Goal: Task Accomplishment & Management: Manage account settings

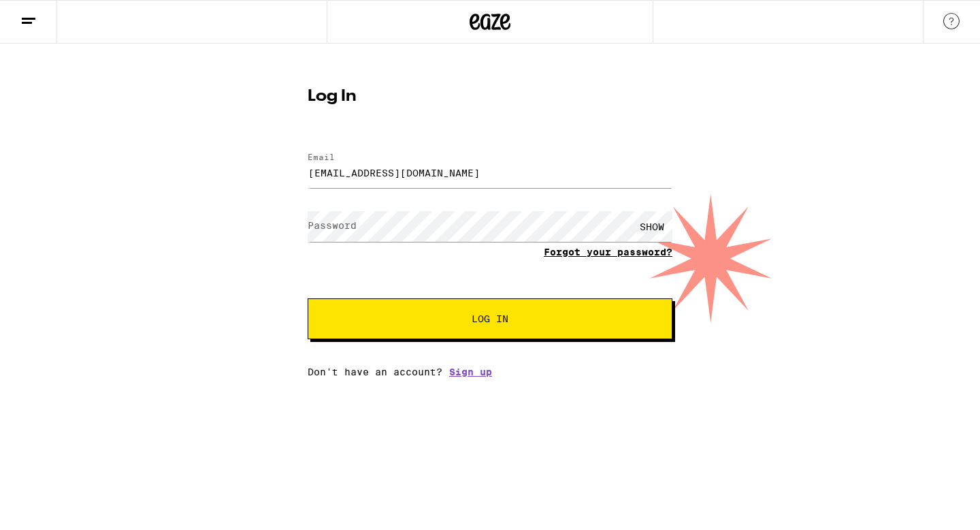
click at [613, 255] on form "Email Email mackenziepray@gmail.com Password Password SHOW Forgot your password…" at bounding box center [490, 239] width 365 height 200
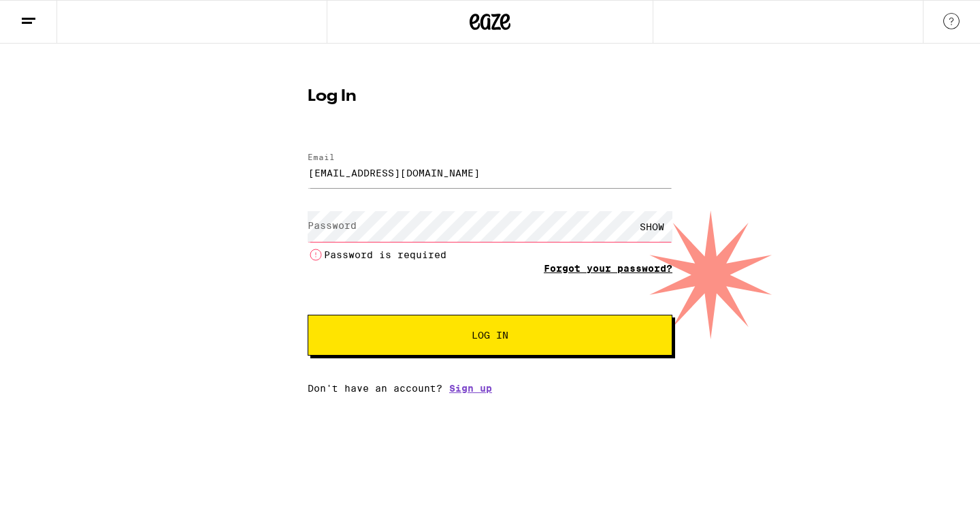
click at [609, 268] on link "Forgot your password?" at bounding box center [608, 268] width 129 height 11
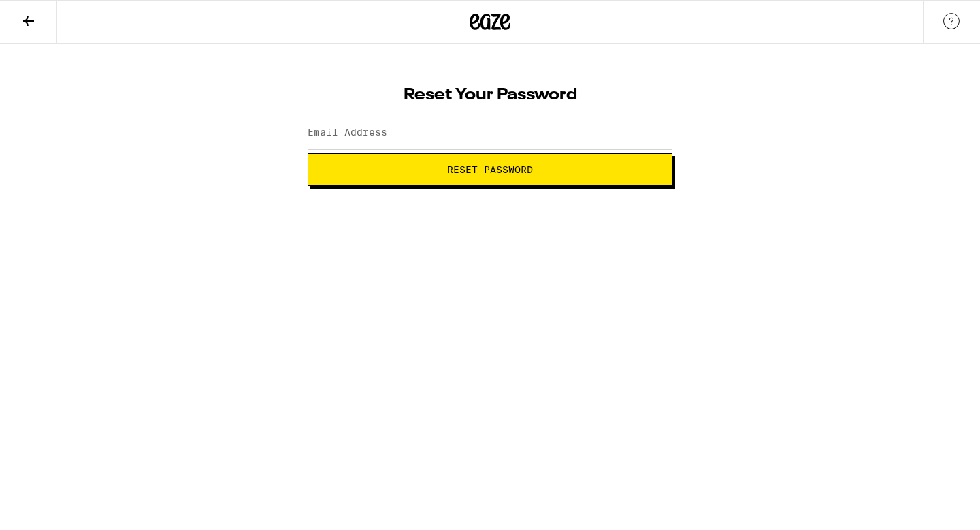
click at [470, 123] on input "Email Address" at bounding box center [490, 133] width 365 height 31
type input "[EMAIL_ADDRESS][DOMAIN_NAME]"
click at [460, 167] on span "Reset Password" at bounding box center [490, 170] width 86 height 10
click at [653, 121] on div "SHOW" at bounding box center [652, 133] width 41 height 31
click at [501, 174] on span "Submit" at bounding box center [490, 170] width 37 height 10
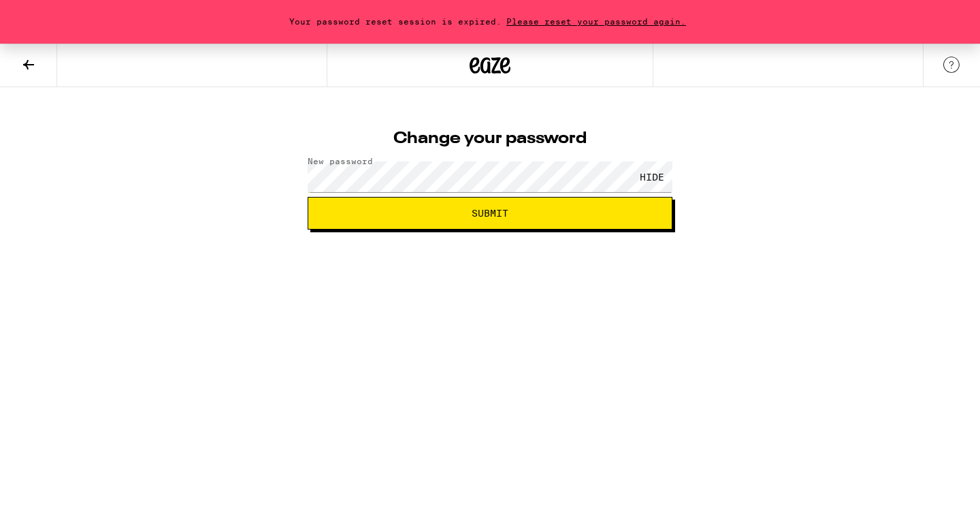
click at [494, 208] on span "Submit" at bounding box center [490, 213] width 37 height 10
click at [563, 20] on span "Please reset your password again." at bounding box center [596, 21] width 189 height 9
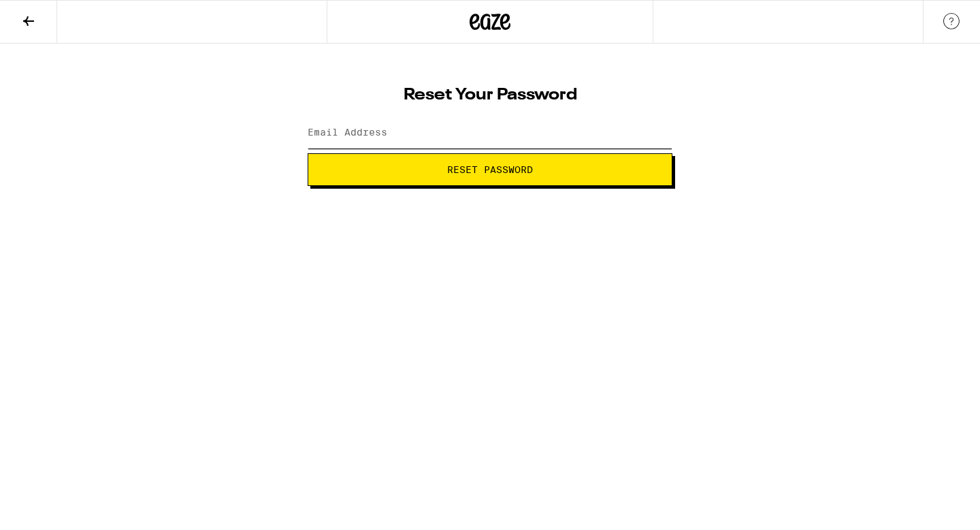
click at [559, 146] on input "Email Address" at bounding box center [490, 133] width 365 height 31
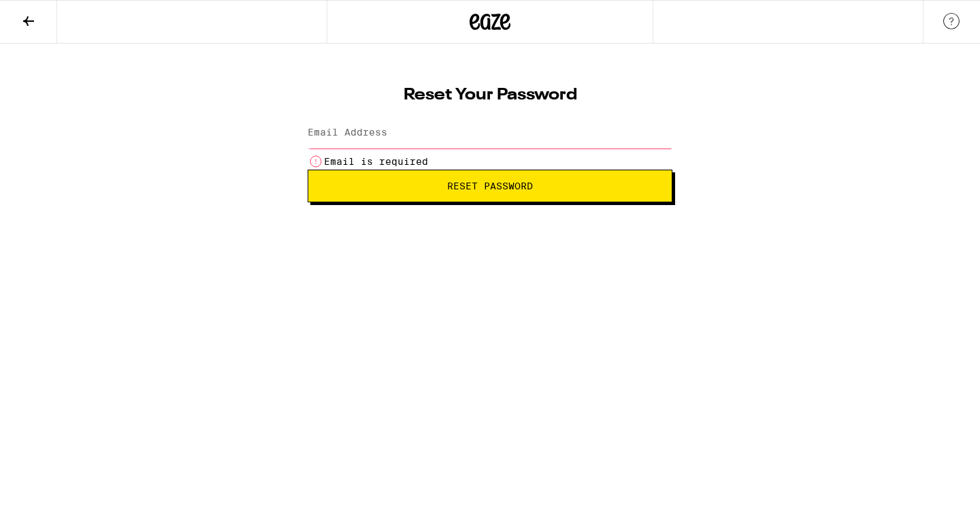
click at [581, 172] on button "Reset Password" at bounding box center [490, 186] width 365 height 33
click at [604, 134] on input "Email Address" at bounding box center [490, 133] width 365 height 31
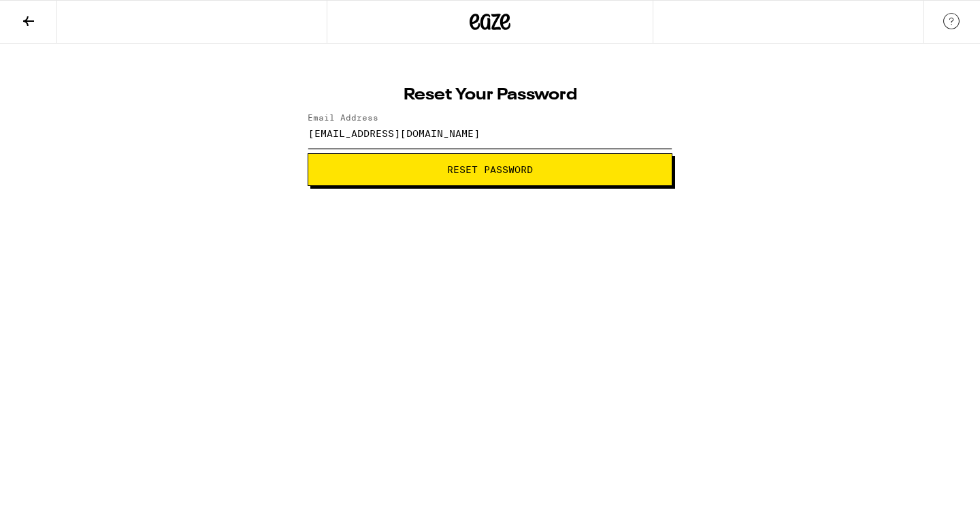
type input "[EMAIL_ADDRESS][DOMAIN_NAME]"
click at [366, 186] on html "Reset Your Password Email Address mackenziepray@gmail.com Reset Password Weed D…" at bounding box center [490, 93] width 980 height 186
click at [520, 174] on span "Reset Password" at bounding box center [490, 170] width 86 height 10
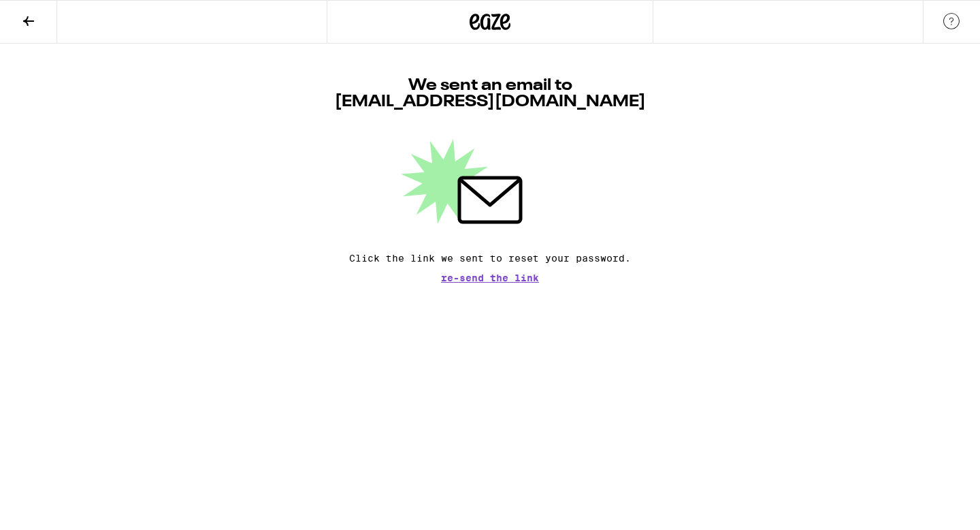
click at [473, 272] on div "We sent an email to mackenziepray@gmail.com Click the link we sent to reset you…" at bounding box center [490, 180] width 365 height 205
click at [472, 278] on span "Re-send the link" at bounding box center [490, 278] width 98 height 10
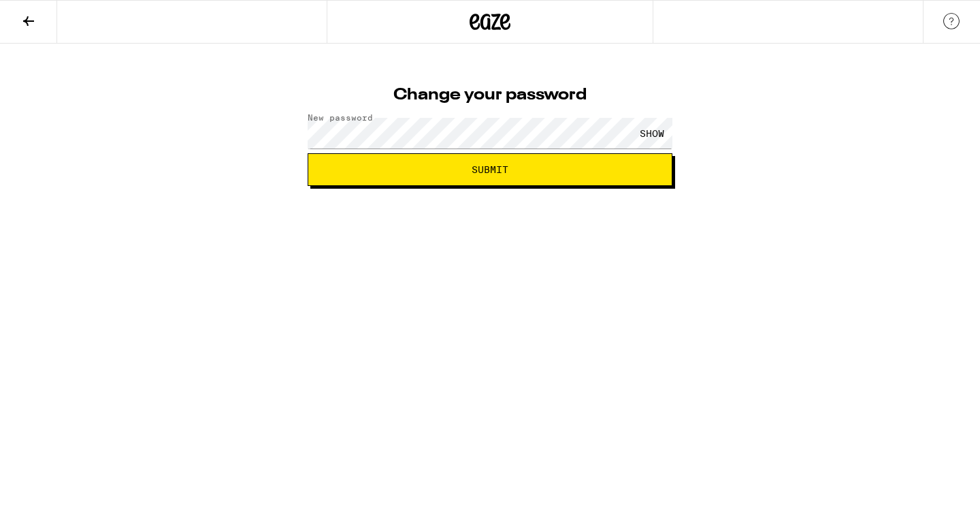
click at [603, 186] on html "Change your password New password SHOW Submit" at bounding box center [490, 93] width 980 height 186
click at [645, 134] on div "SHOW" at bounding box center [652, 133] width 41 height 31
click at [577, 174] on button "Submit" at bounding box center [490, 169] width 365 height 33
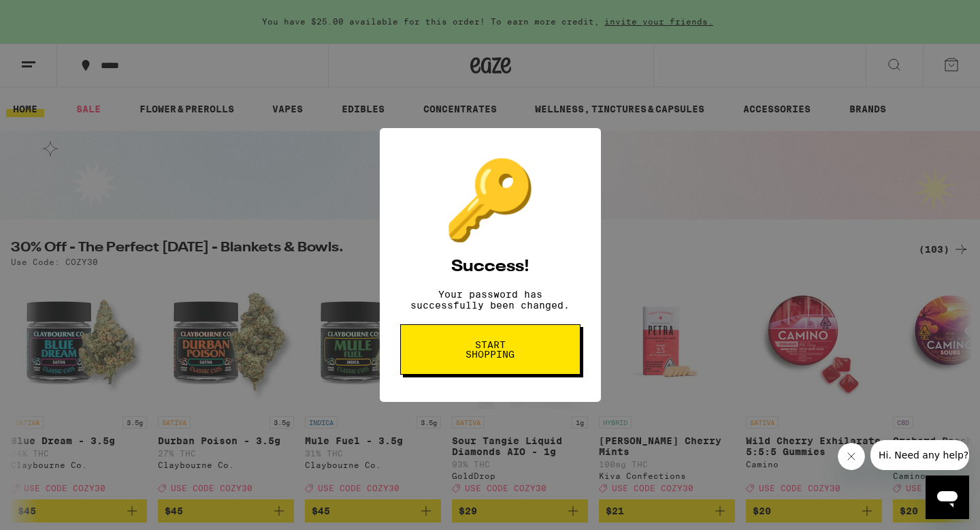
click at [477, 369] on button "Start shopping" at bounding box center [490, 349] width 180 height 50
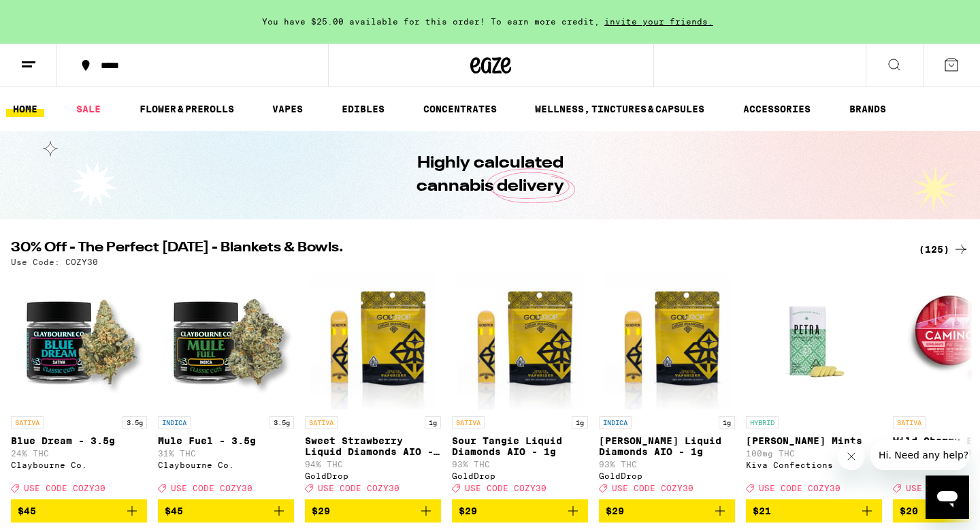
click at [37, 58] on button at bounding box center [28, 65] width 57 height 43
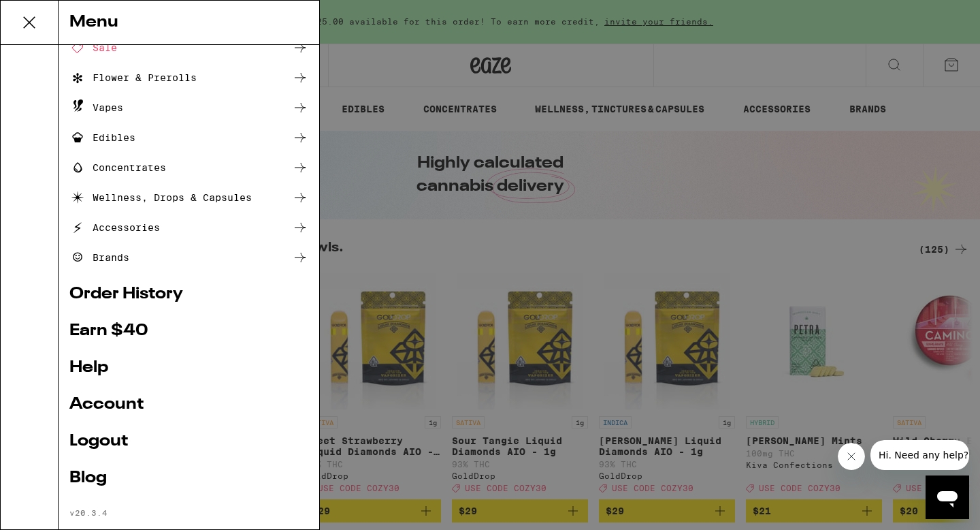
scroll to position [96, 0]
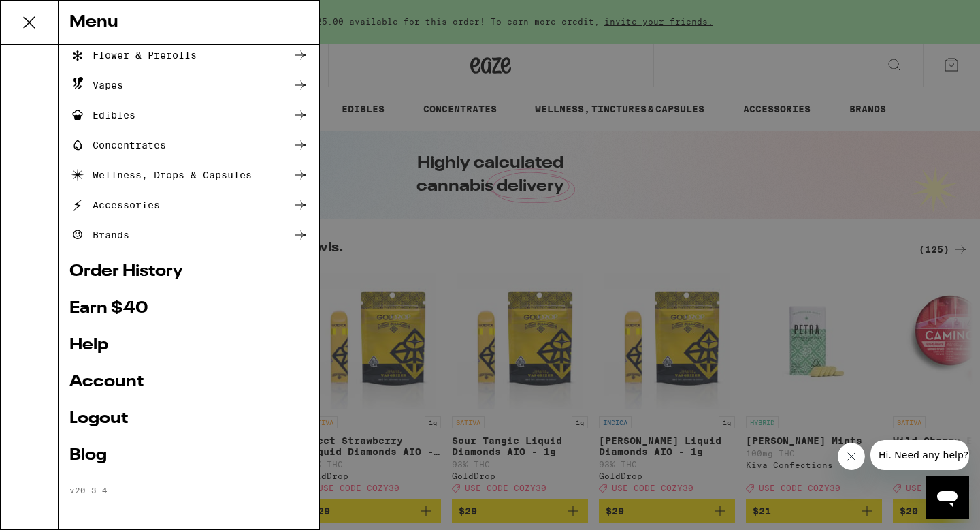
click at [114, 384] on link "Account" at bounding box center [188, 382] width 239 height 16
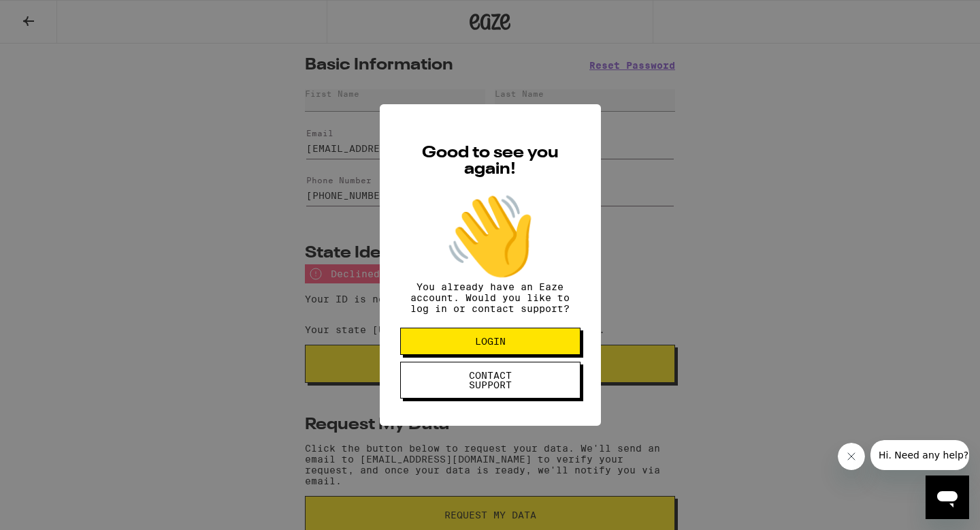
click at [771, 266] on div "Good to see you again! 👋 You already have an Eaze account. Would you like to lo…" at bounding box center [490, 265] width 980 height 530
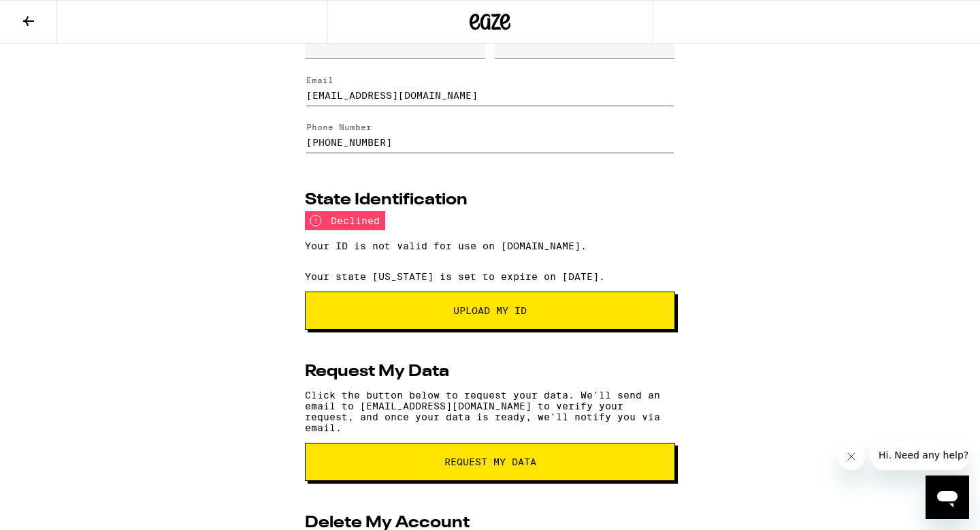
scroll to position [55, 0]
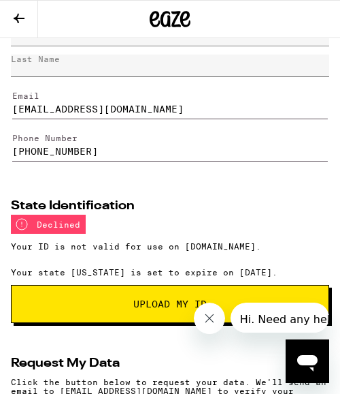
click at [126, 296] on button "Upload My ID" at bounding box center [170, 304] width 319 height 38
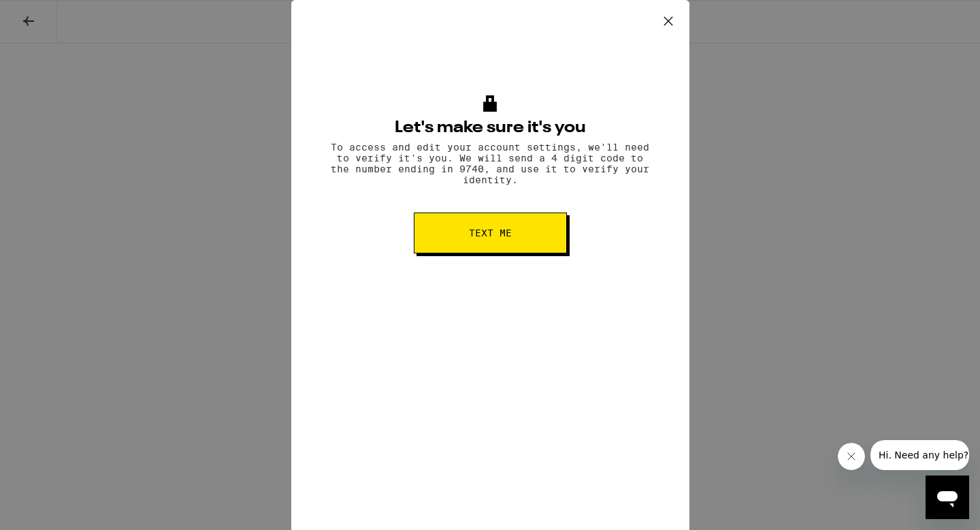
click at [498, 248] on button "Text me" at bounding box center [490, 232] width 153 height 41
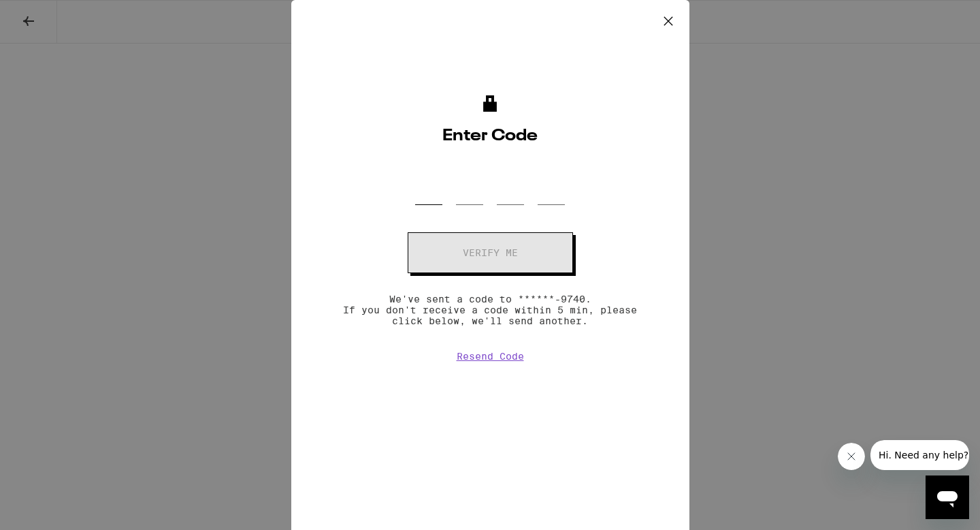
click at [424, 189] on input "OTP Code" at bounding box center [428, 185] width 27 height 40
type input "3"
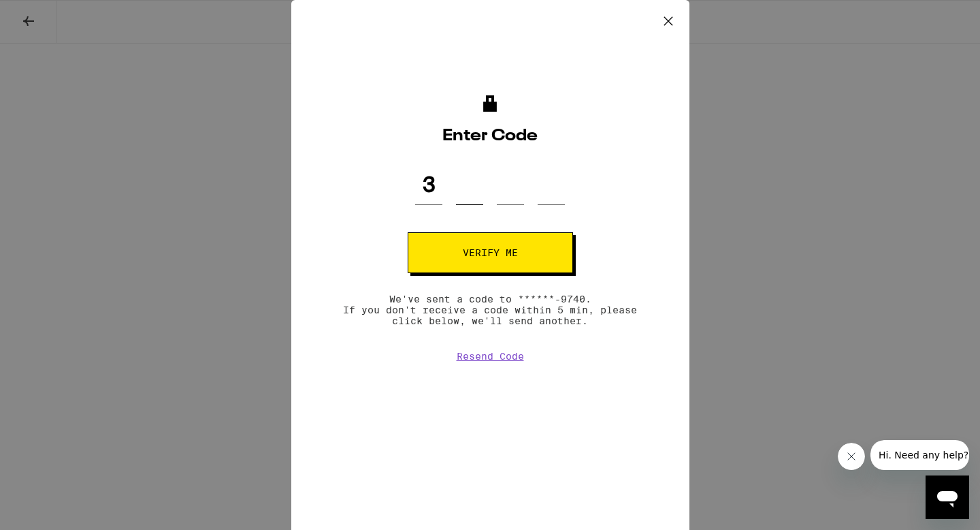
type input "3"
type input "5"
type input "0"
type input "9"
click at [460, 249] on button "Verify me" at bounding box center [490, 252] width 165 height 41
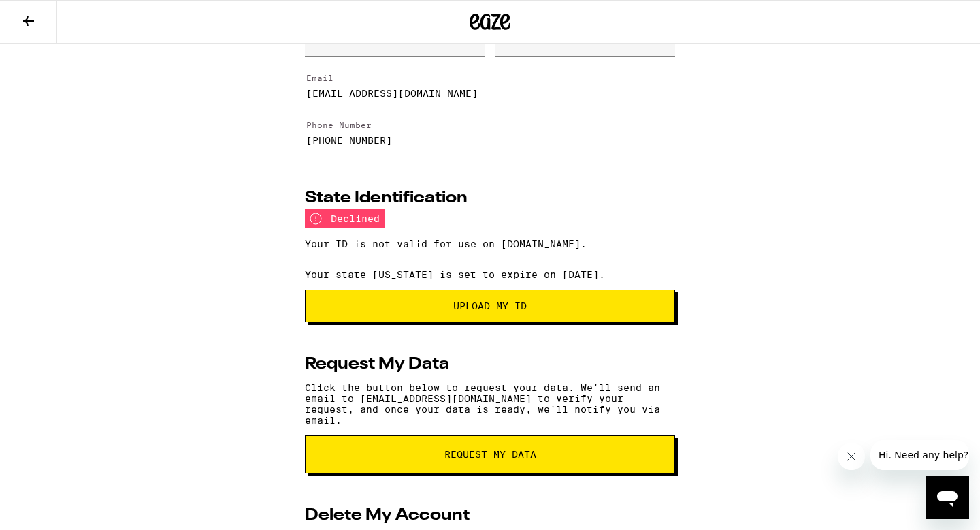
click at [537, 322] on button "Upload my ID" at bounding box center [490, 305] width 370 height 33
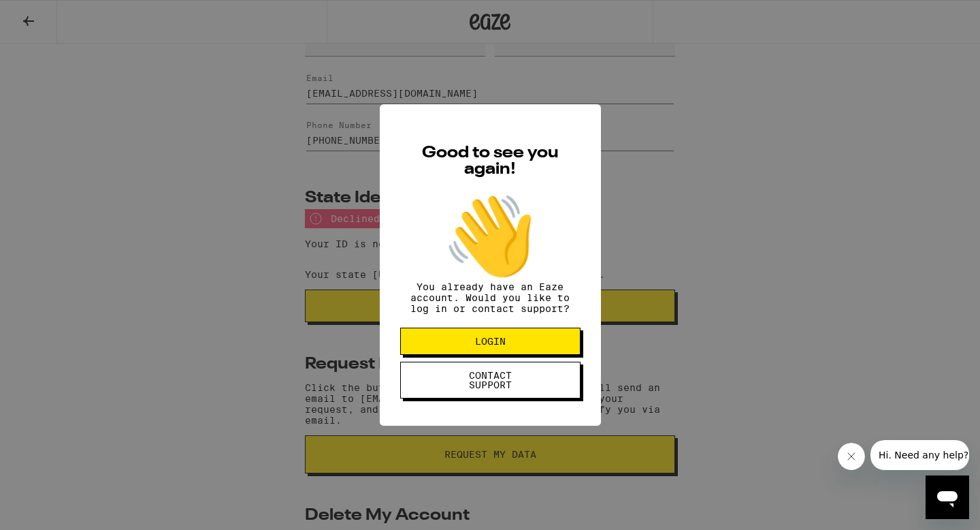
drag, startPoint x: 516, startPoint y: 347, endPoint x: 699, endPoint y: 260, distance: 202.5
click at [699, 260] on div "Good to see you again! 👋 You already have an Eaze account. Would you like to lo…" at bounding box center [490, 265] width 980 height 530
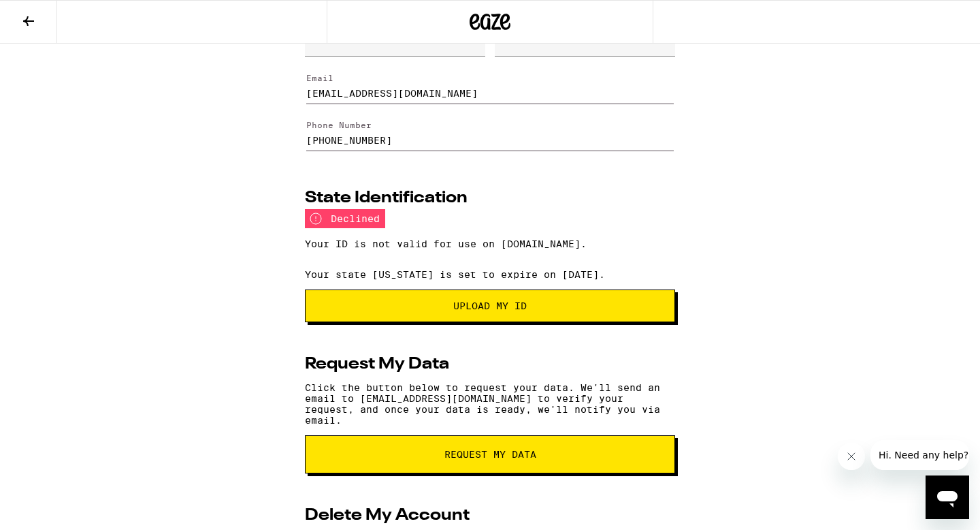
click at [699, 260] on div "Basic Information Reset Password First Name Last Name Email mackenziepray@gmail…" at bounding box center [490, 328] width 980 height 681
click at [584, 300] on button "Upload my ID" at bounding box center [490, 305] width 370 height 33
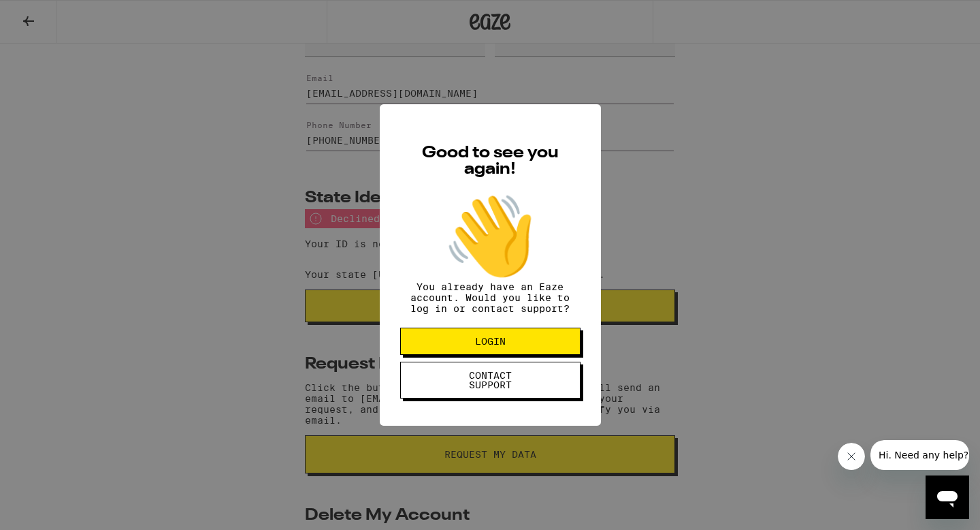
click at [545, 341] on button "LOGIN" at bounding box center [490, 341] width 180 height 27
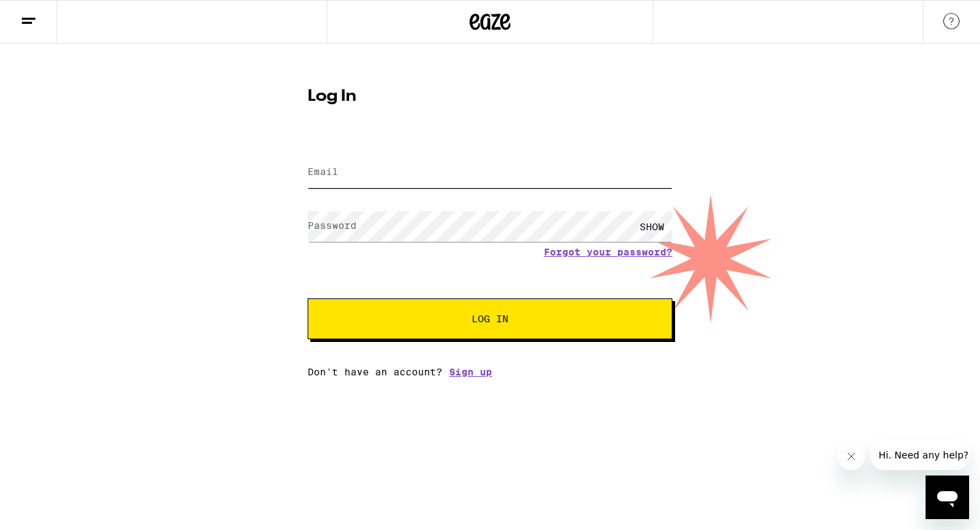
type input "[EMAIL_ADDRESS][DOMAIN_NAME]"
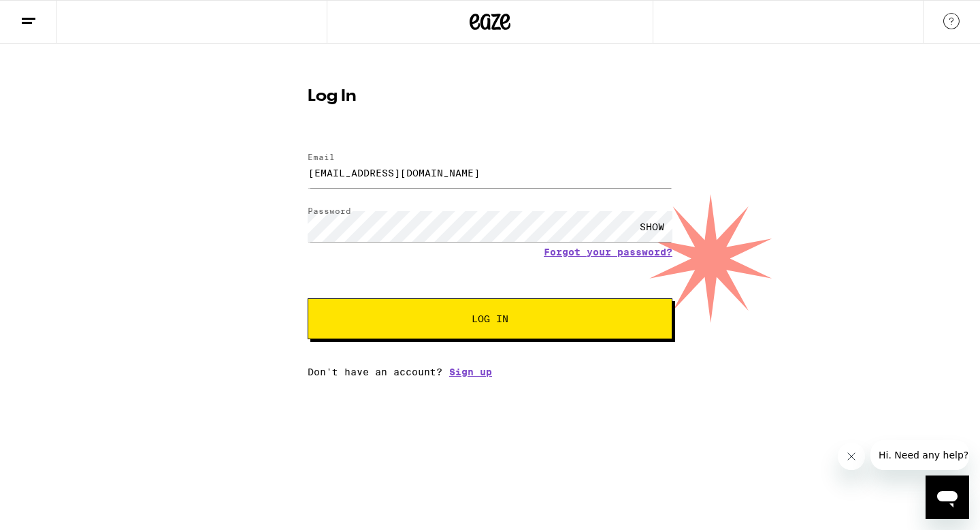
click at [646, 227] on div "SHOW" at bounding box center [652, 226] width 41 height 31
click at [528, 340] on div "Email Email mackenziepray@gmail.com Password Password HIDE Forgot your password…" at bounding box center [490, 258] width 365 height 238
click at [524, 330] on button "Log In" at bounding box center [490, 318] width 365 height 41
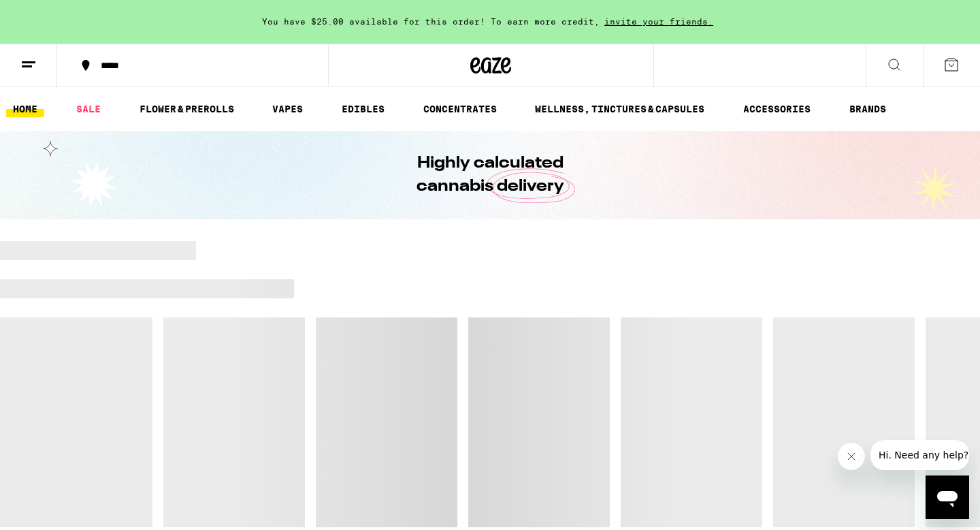
click at [48, 65] on button at bounding box center [28, 65] width 57 height 43
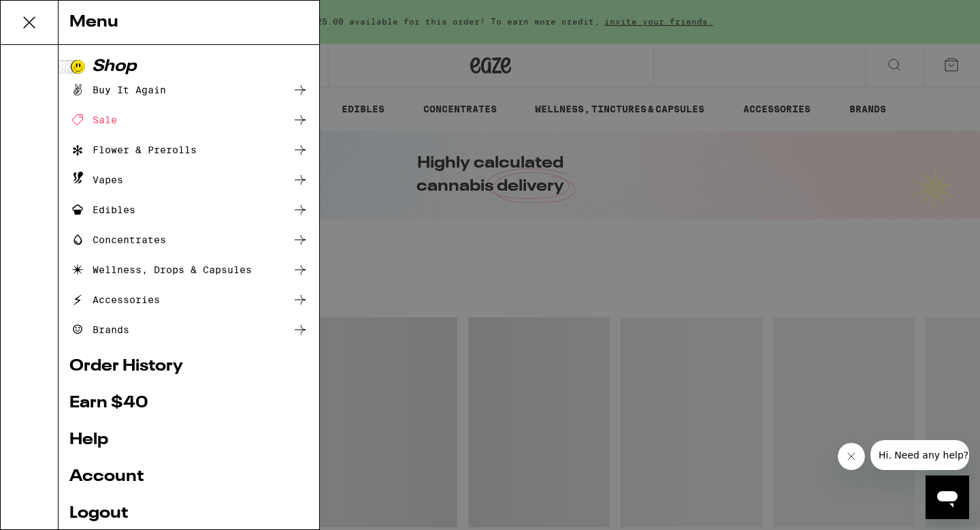
scroll to position [96, 0]
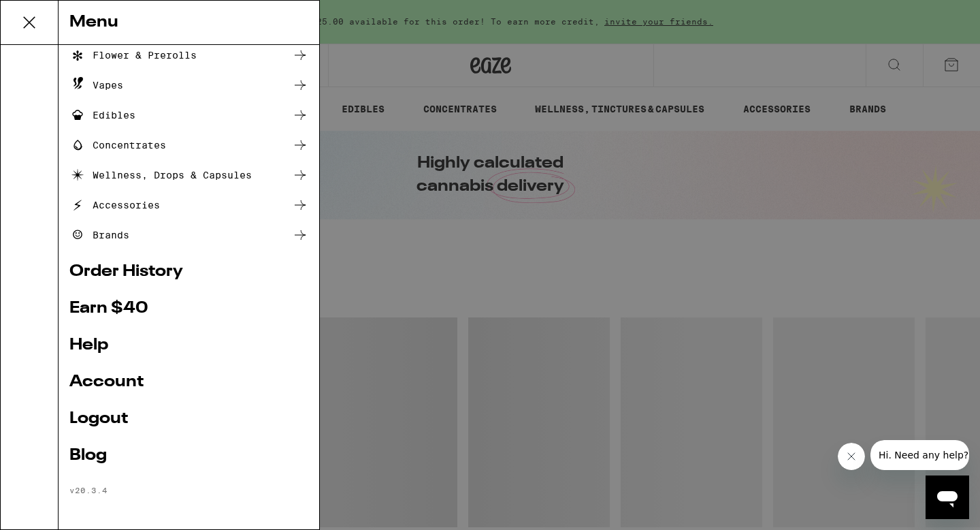
click at [109, 375] on link "Account" at bounding box center [188, 382] width 239 height 16
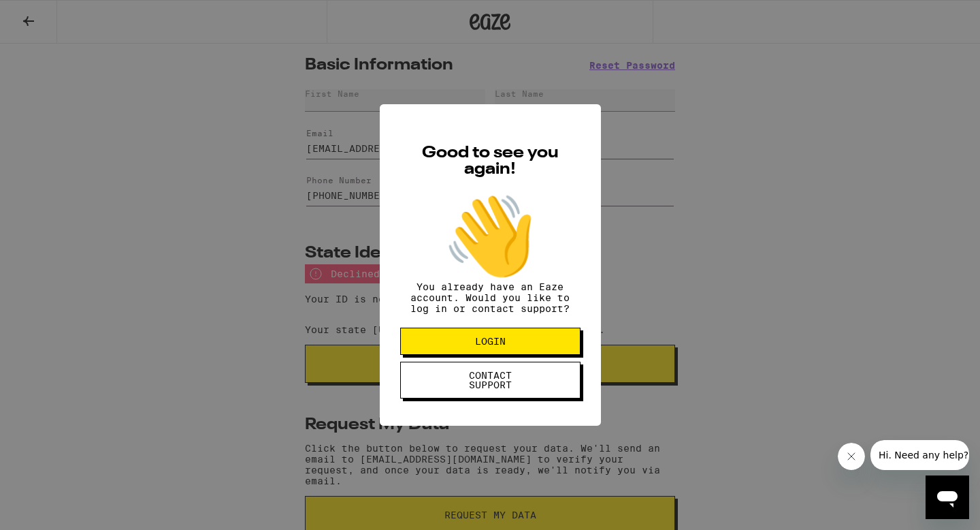
click at [464, 398] on button "CONTACT SUPPORT" at bounding box center [490, 380] width 180 height 37
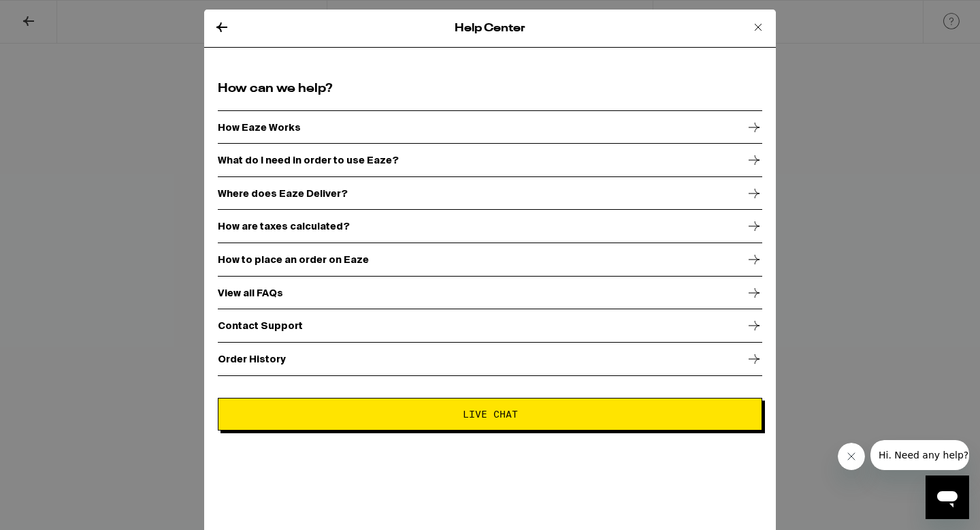
click at [757, 22] on icon at bounding box center [758, 27] width 16 height 16
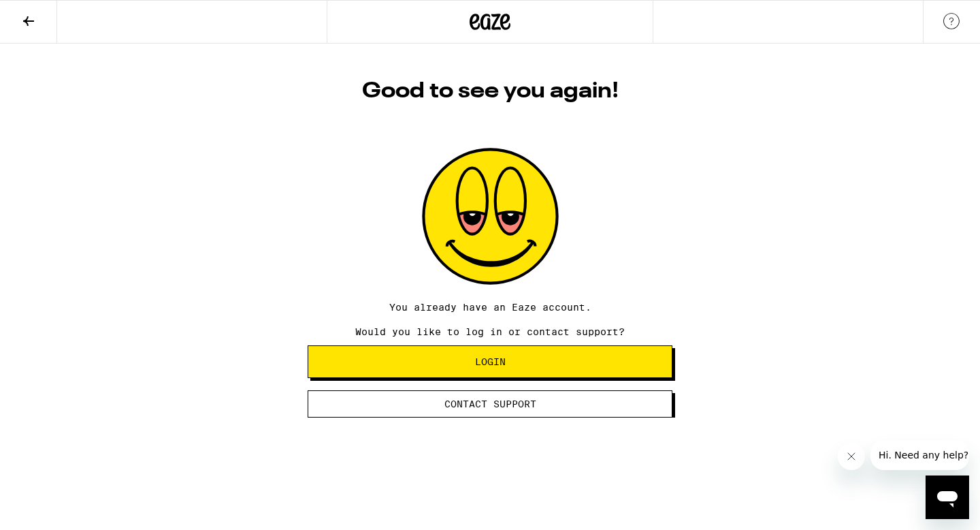
click at [855, 465] on button "Close message from company" at bounding box center [851, 456] width 27 height 27
click at [35, 14] on icon at bounding box center [28, 21] width 16 height 16
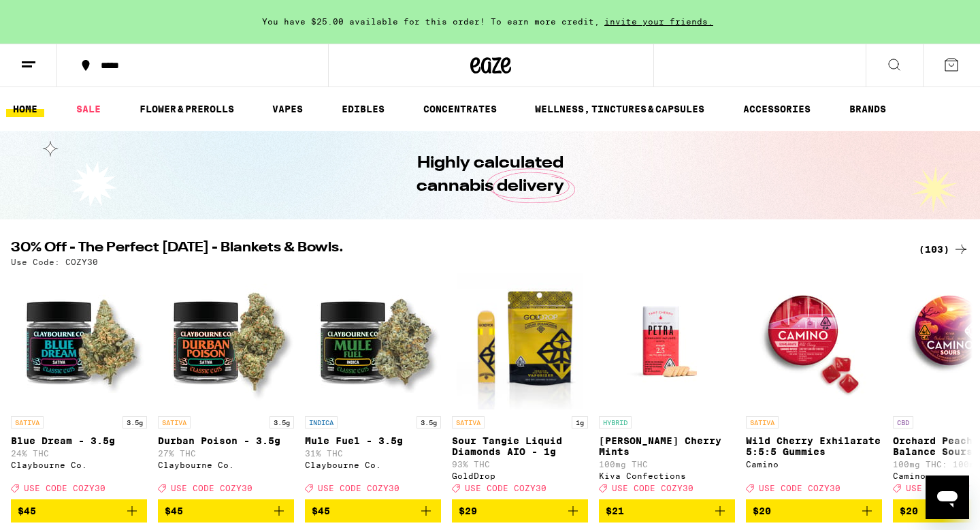
click at [33, 75] on button at bounding box center [28, 65] width 57 height 43
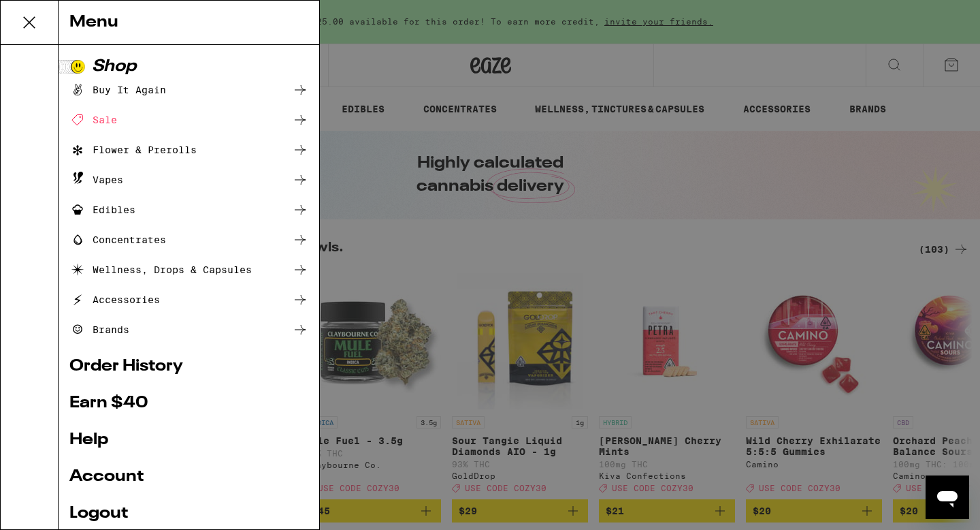
click at [29, 67] on div "Menu Shop Buy It Again Sale Flower & Prerolls Vapes Edibles Concentrates Wellne…" at bounding box center [490, 265] width 980 height 530
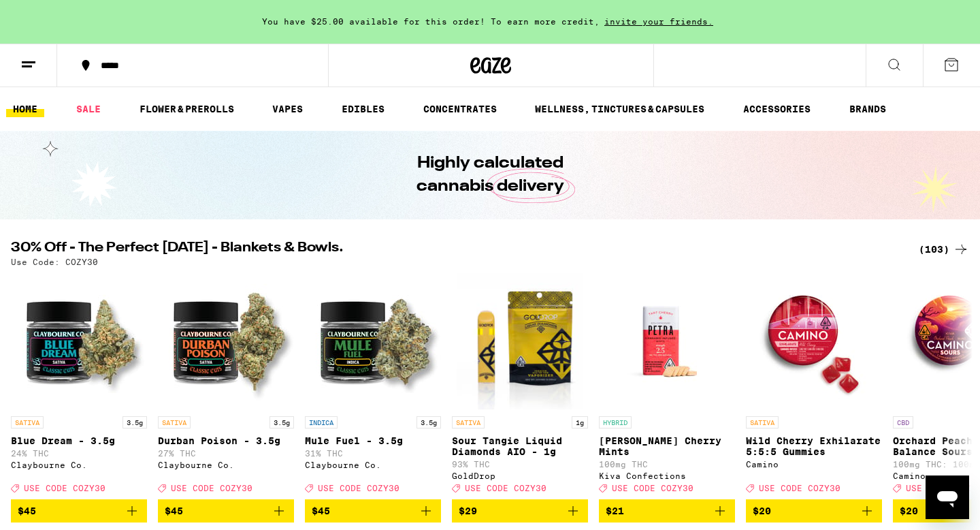
click at [10, 71] on button at bounding box center [28, 65] width 57 height 43
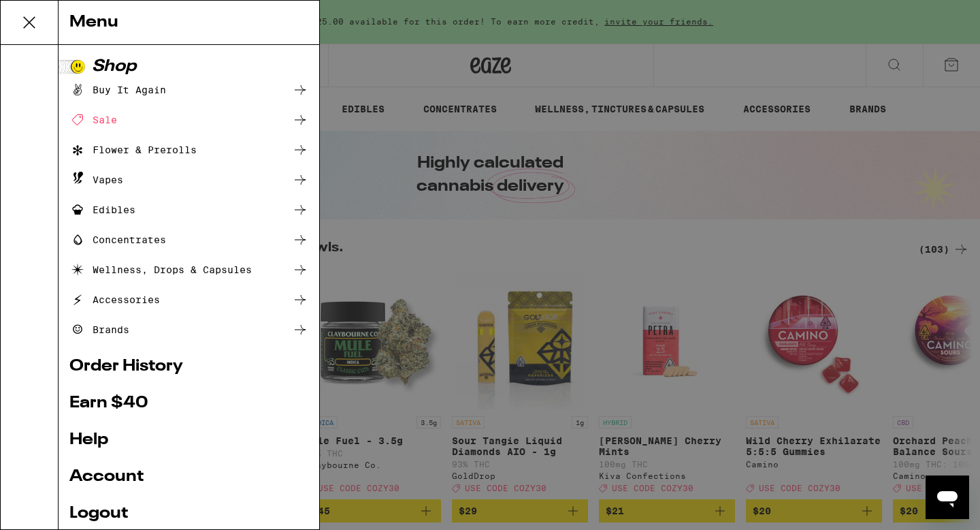
scroll to position [96, 0]
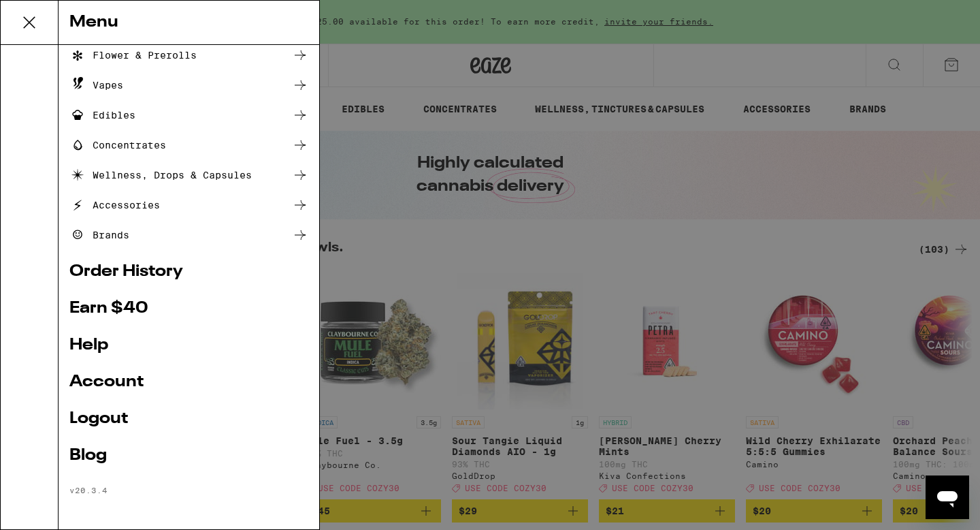
click at [120, 385] on link "Account" at bounding box center [188, 382] width 239 height 16
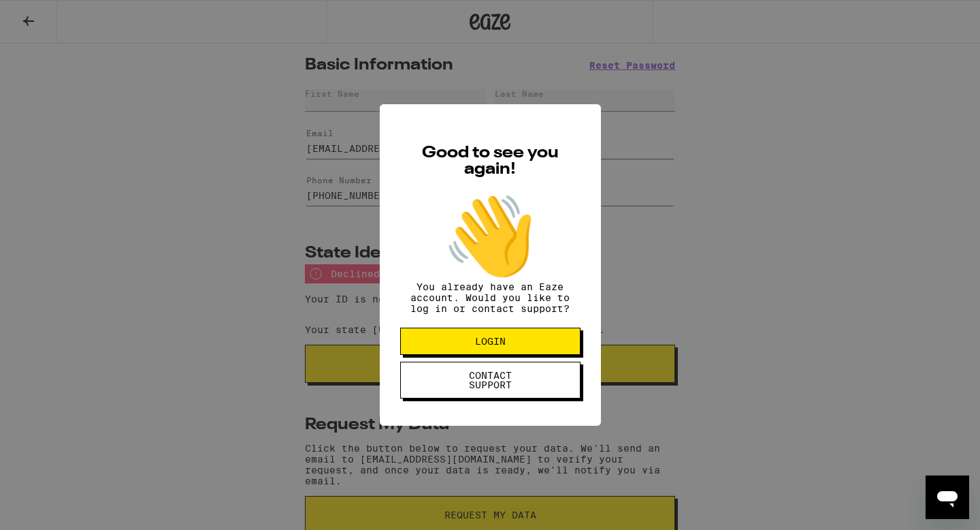
click at [524, 346] on span "LOGIN" at bounding box center [491, 341] width 70 height 10
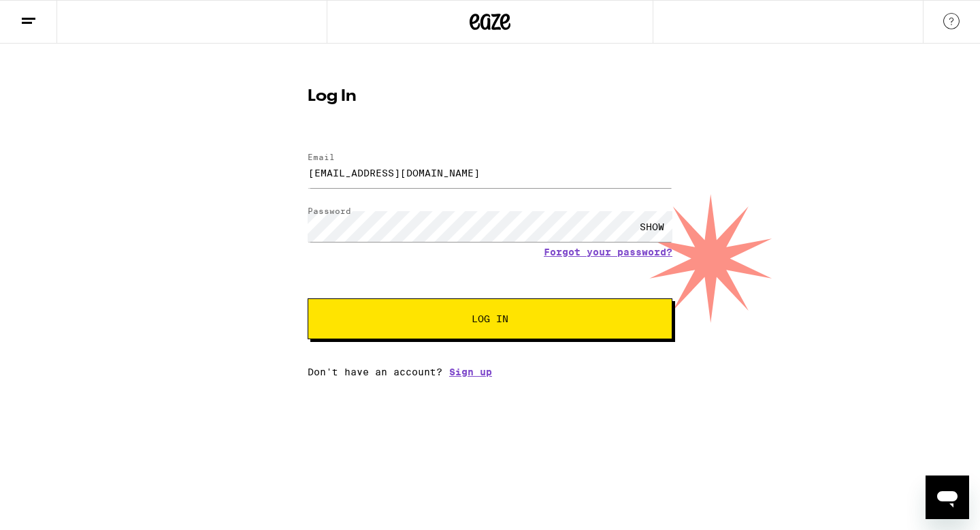
click at [547, 308] on button "Log In" at bounding box center [490, 318] width 365 height 41
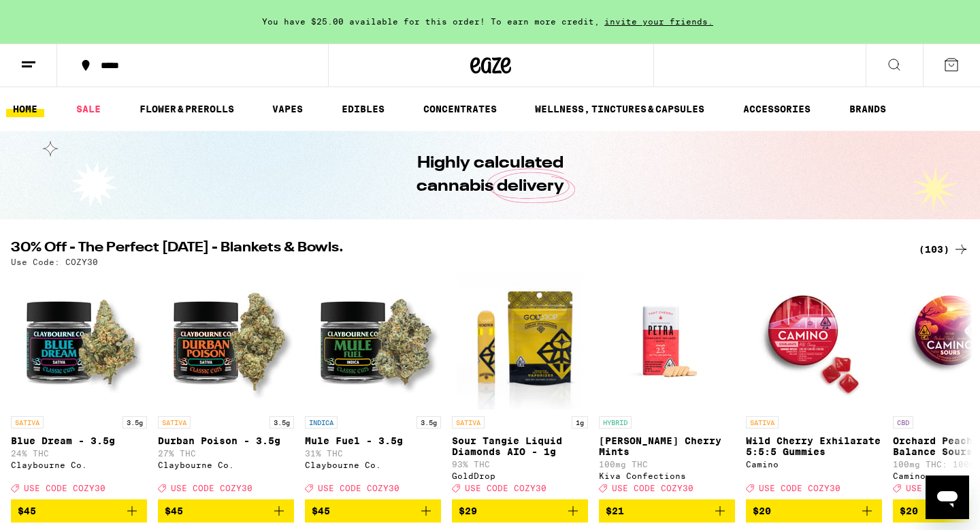
click at [148, 71] on button "*****" at bounding box center [192, 65] width 271 height 41
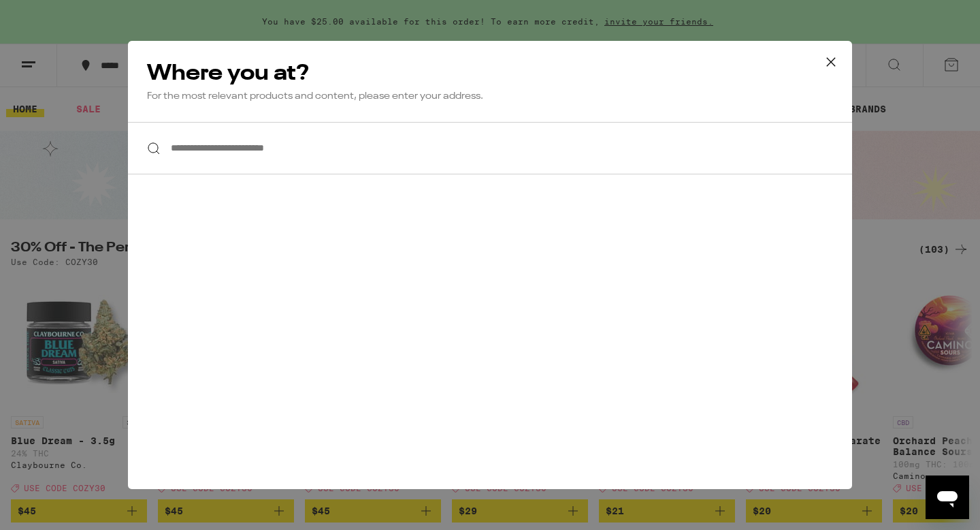
click at [278, 157] on input "**********" at bounding box center [490, 148] width 724 height 52
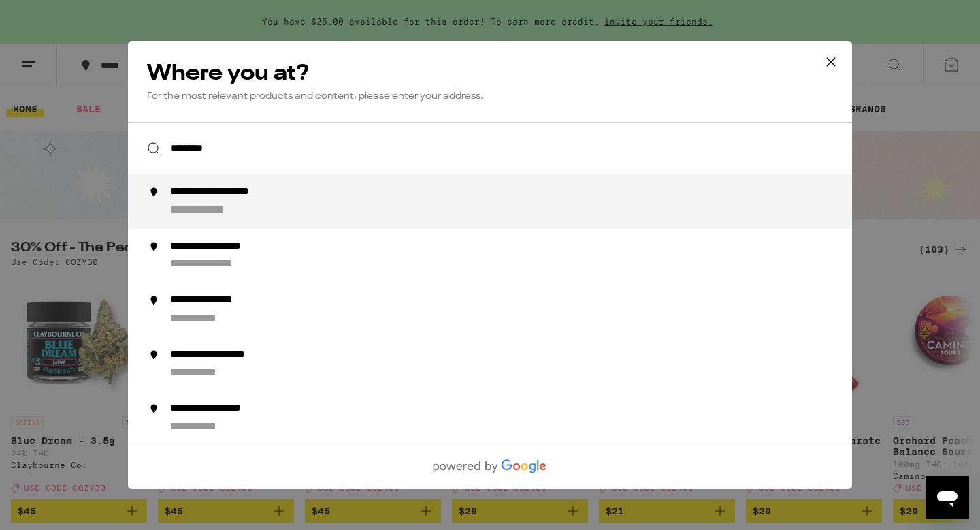
click at [299, 199] on div "**********" at bounding box center [236, 192] width 133 height 14
type input "**********"
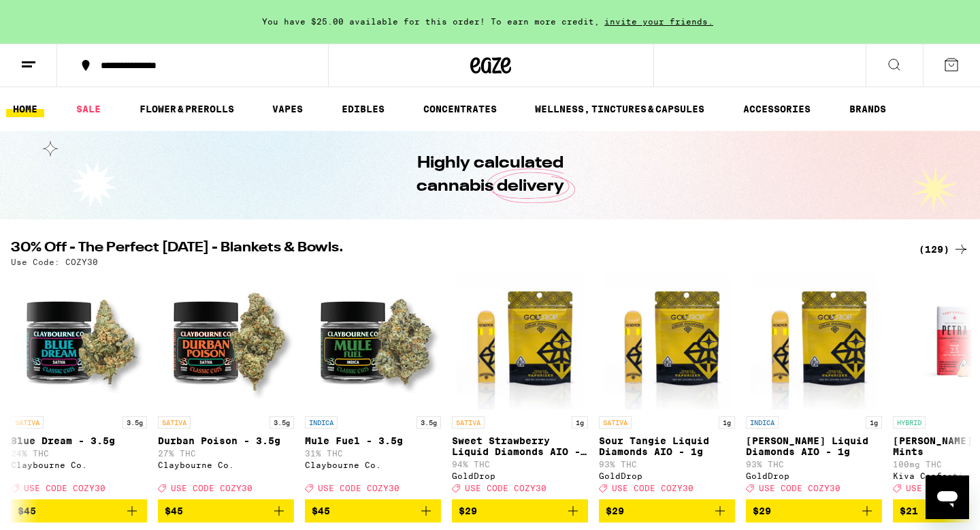
click at [22, 51] on button at bounding box center [28, 65] width 57 height 43
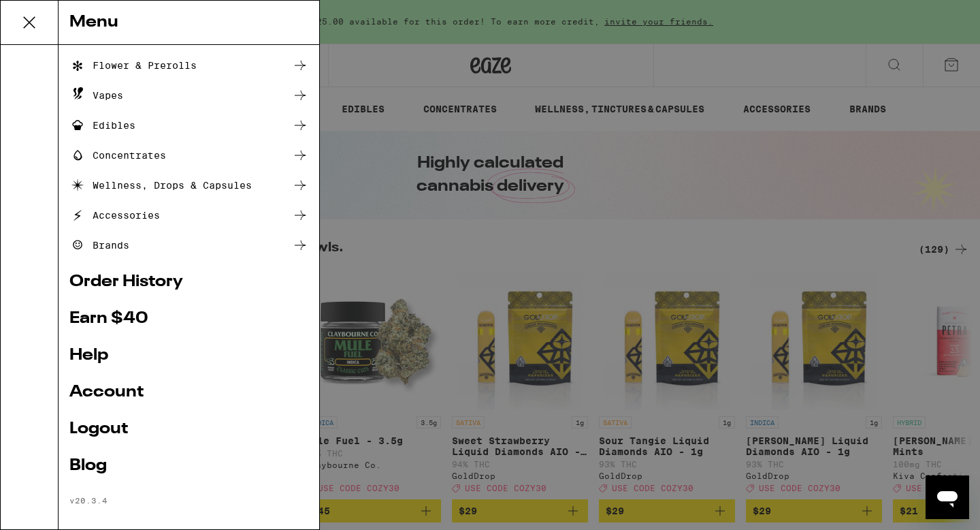
scroll to position [96, 0]
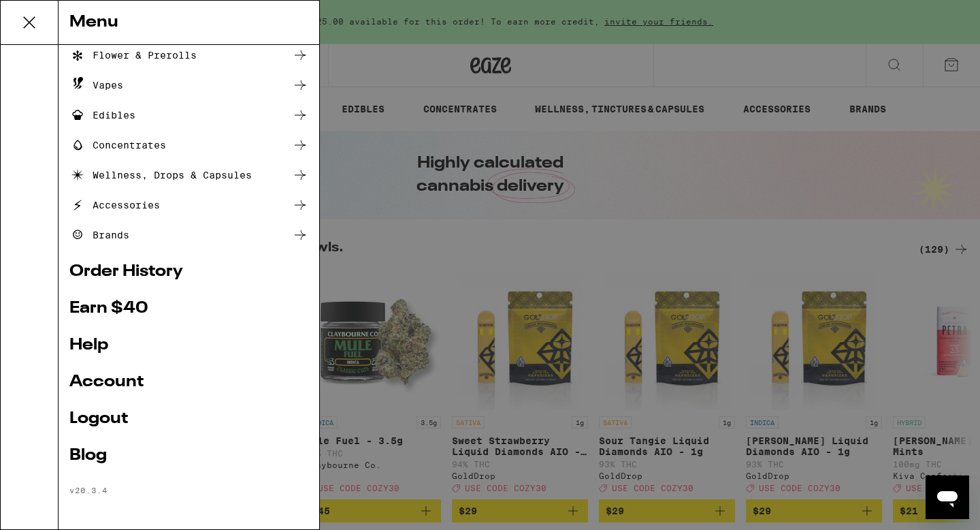
click at [138, 383] on link "Account" at bounding box center [188, 382] width 239 height 16
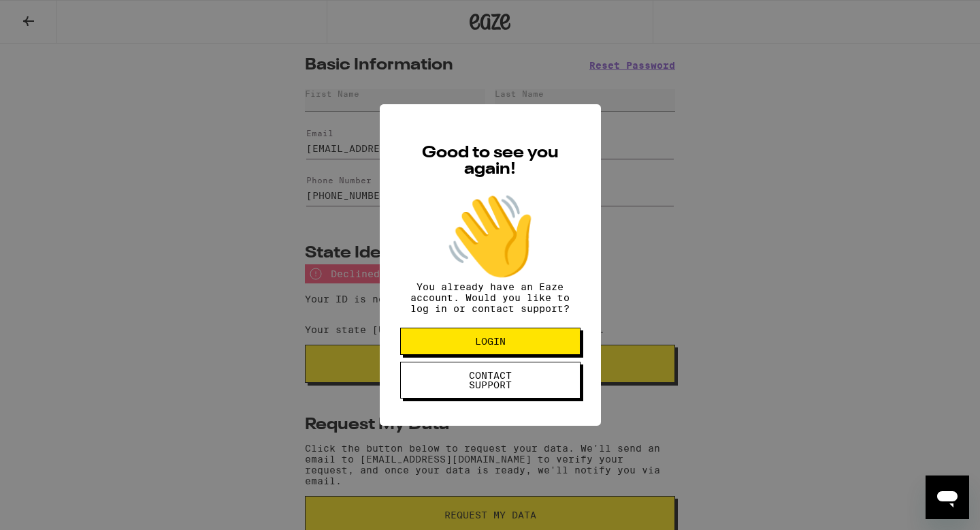
click at [643, 239] on div "Good to see you again! 👋 You already have an Eaze account. Would you like to lo…" at bounding box center [490, 265] width 980 height 530
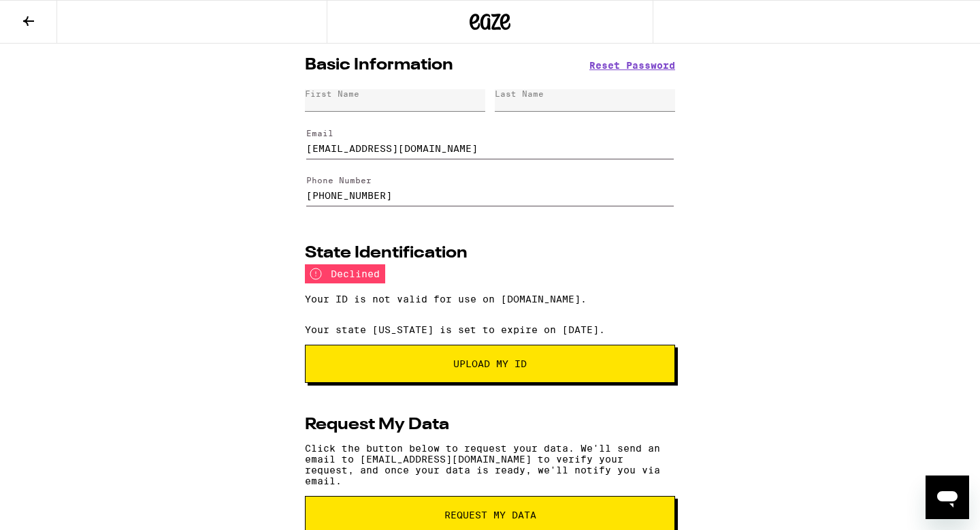
scroll to position [45, 0]
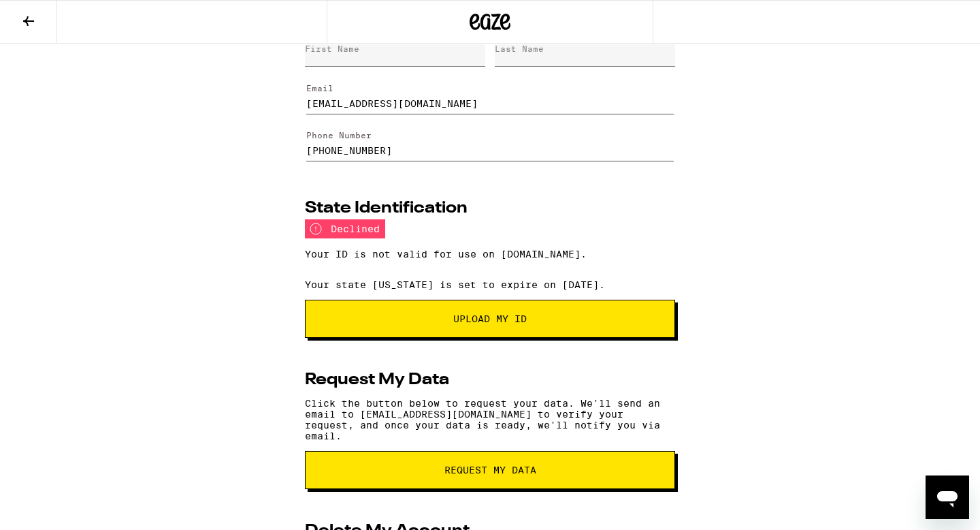
click at [324, 229] on div "declined" at bounding box center [345, 228] width 80 height 19
click at [451, 320] on span "Upload My ID" at bounding box center [490, 319] width 276 height 10
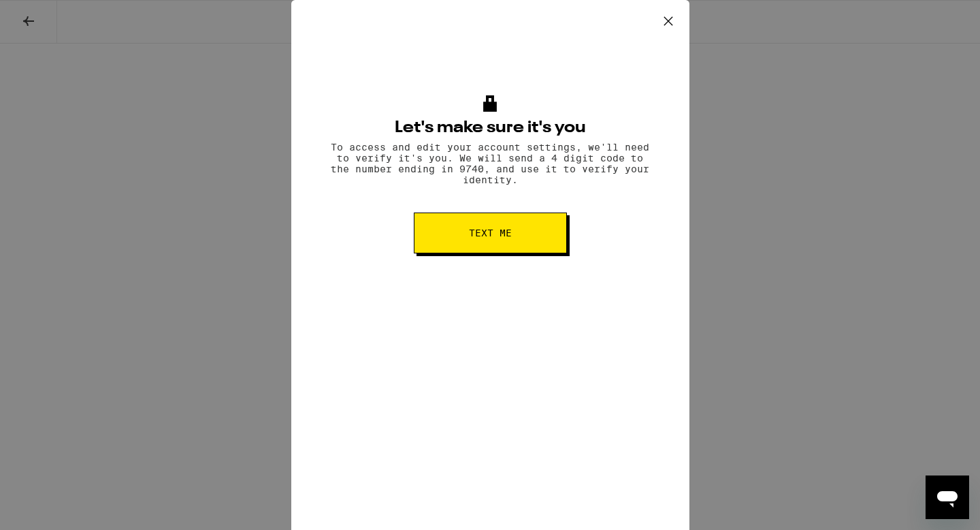
scroll to position [83, 0]
click at [510, 251] on button "Text me" at bounding box center [490, 232] width 153 height 41
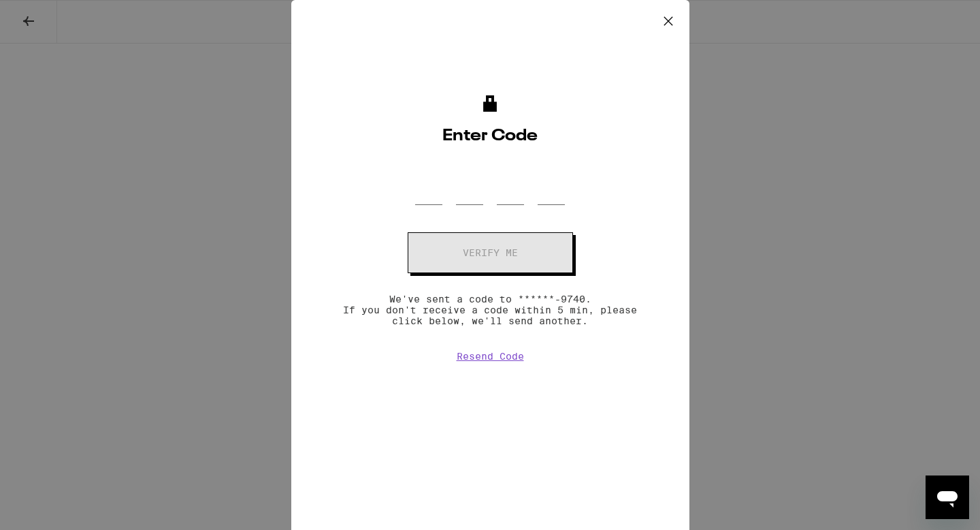
click at [412, 201] on div at bounding box center [490, 185] width 327 height 40
click at [424, 197] on input "OTP Code" at bounding box center [428, 185] width 27 height 40
type input "3"
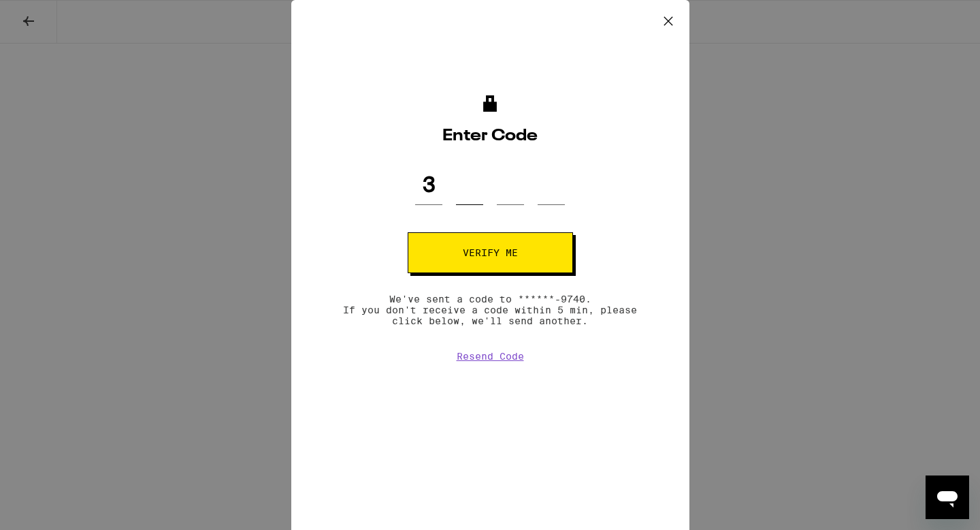
type input "5"
type input "4"
type input "5"
click at [467, 253] on span "Verify me" at bounding box center [490, 253] width 55 height 10
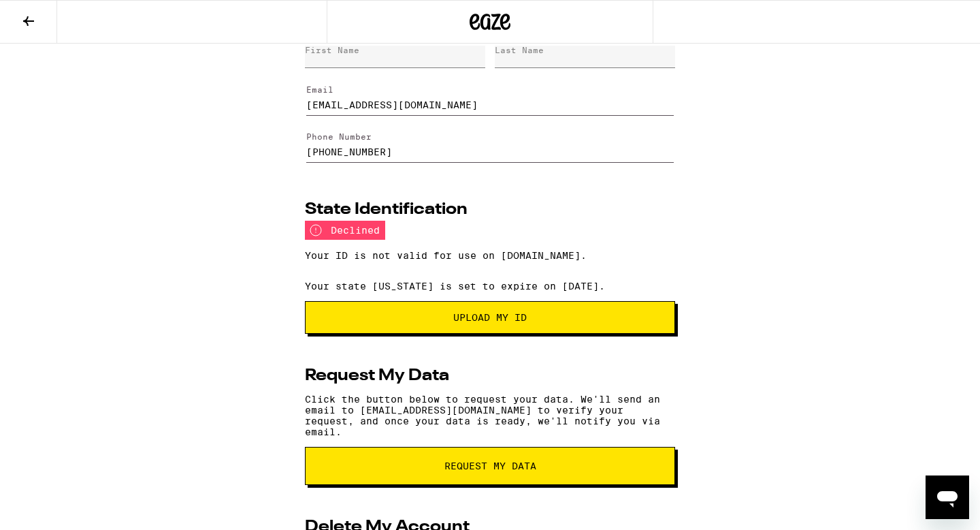
scroll to position [34, 0]
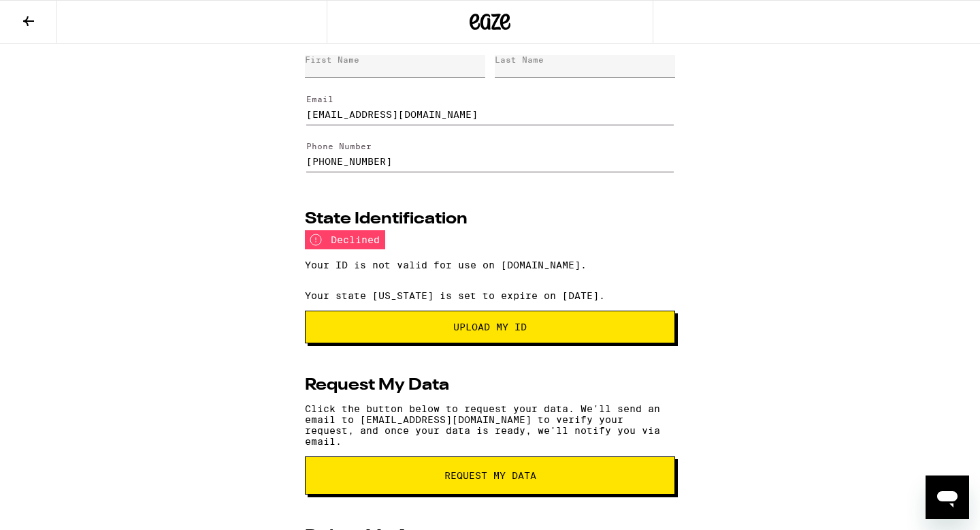
click at [470, 332] on span "Upload my ID" at bounding box center [490, 327] width 74 height 10
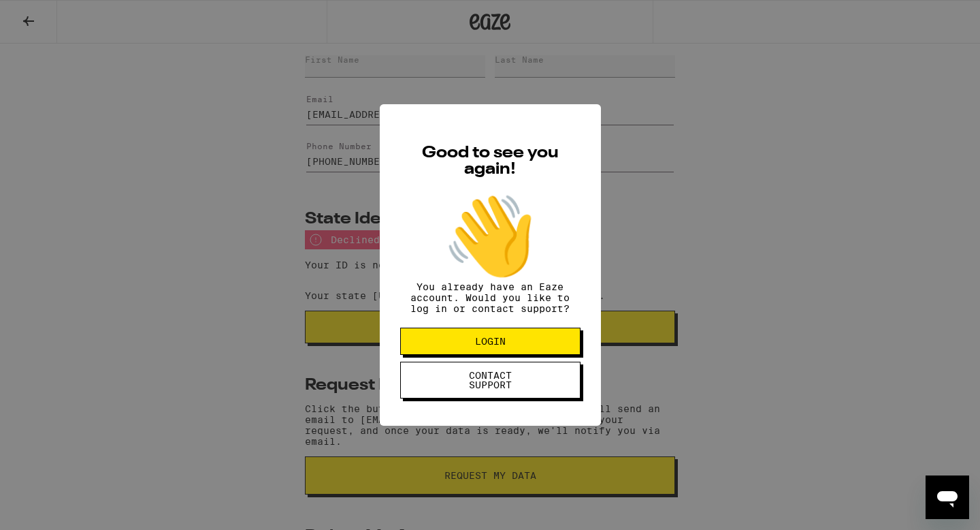
click at [285, 297] on div "Good to see you again! 👋 You already have an Eaze account. Would you like to lo…" at bounding box center [490, 265] width 980 height 530
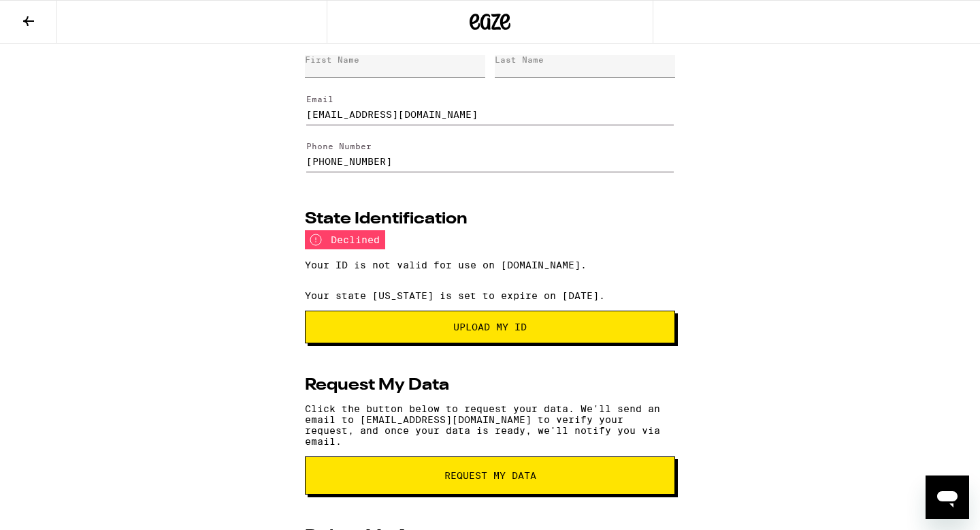
click at [385, 332] on span "Upload my ID" at bounding box center [490, 327] width 347 height 10
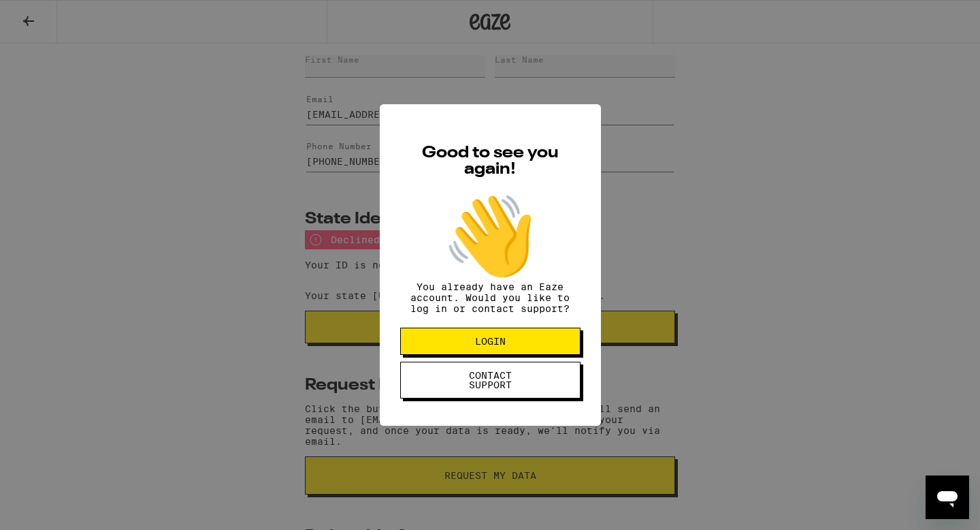
click at [320, 329] on div "Good to see you again! 👋 You already have an Eaze account. Would you like to lo…" at bounding box center [490, 265] width 980 height 530
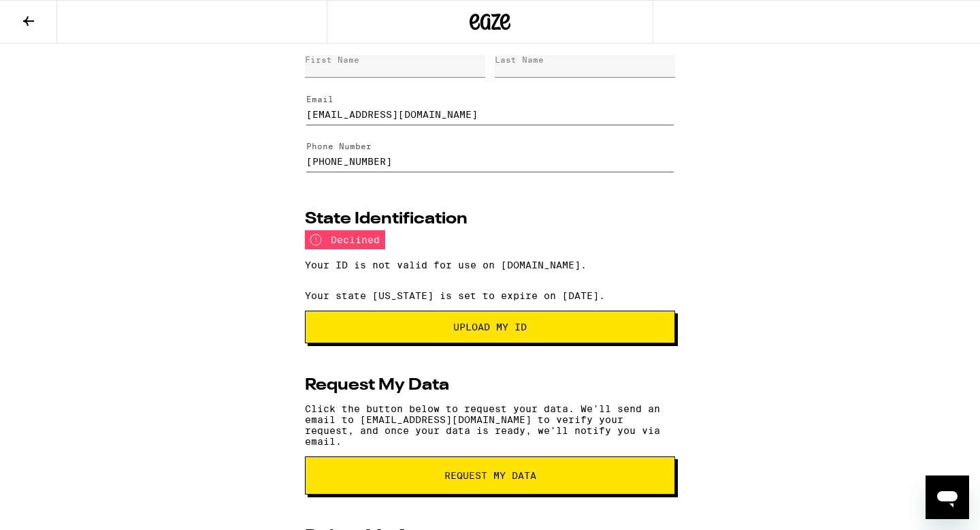
click at [338, 332] on span "Upload my ID" at bounding box center [490, 327] width 347 height 10
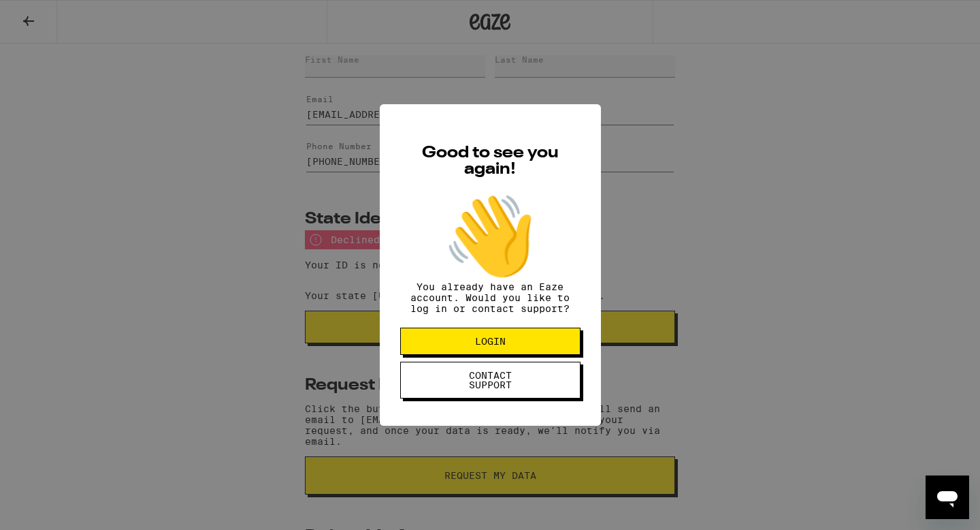
click at [338, 334] on div "Good to see you again! 👋 You already have an Eaze account. Would you like to lo…" at bounding box center [490, 265] width 980 height 530
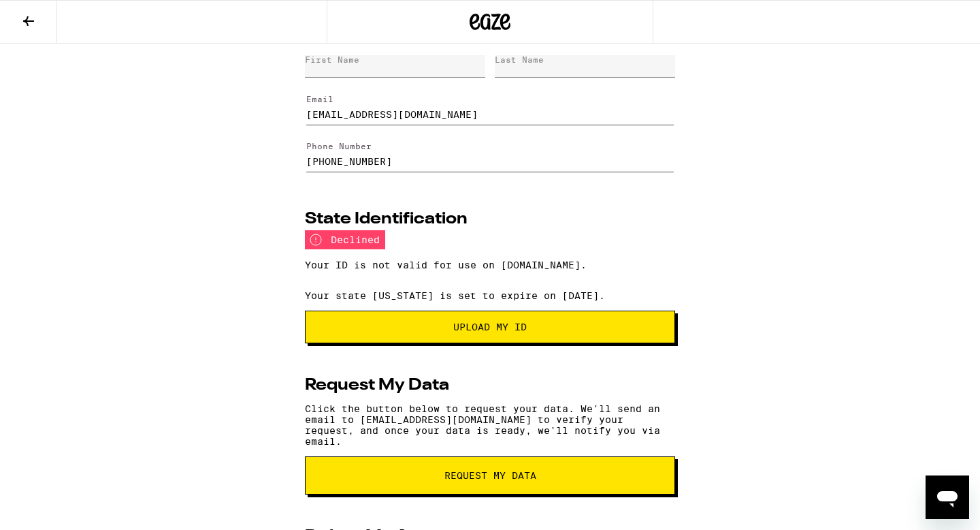
click at [432, 332] on span "Upload my ID" at bounding box center [490, 327] width 347 height 10
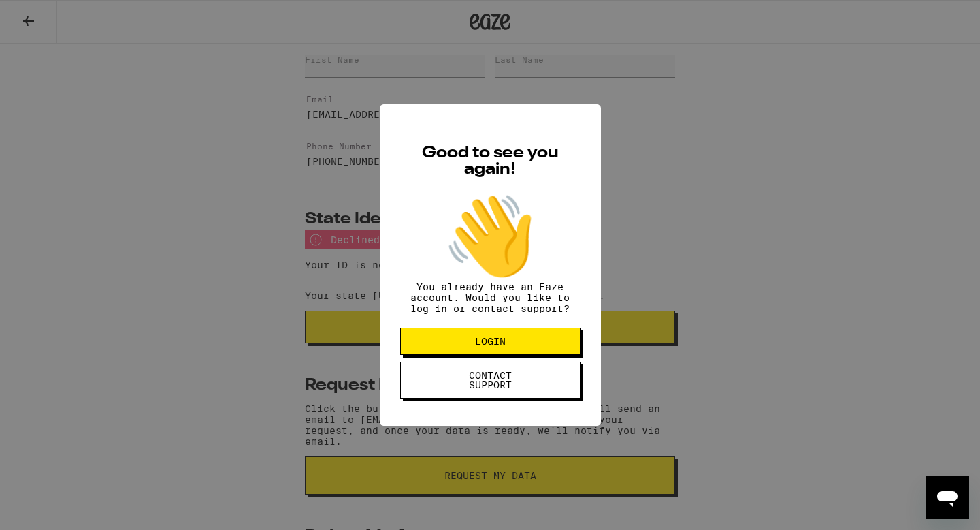
click at [298, 343] on div "Good to see you again! 👋 You already have an Eaze account. Would you like to lo…" at bounding box center [490, 265] width 980 height 530
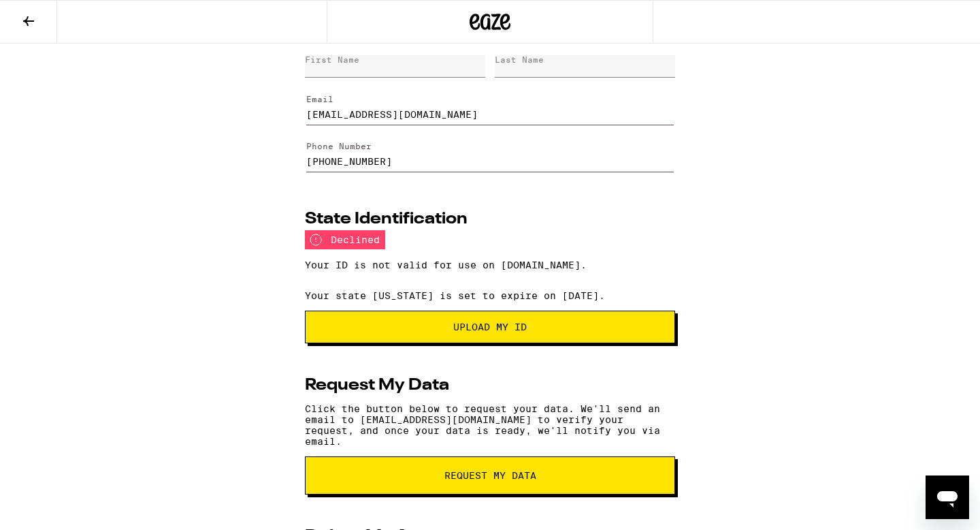
click at [354, 249] on div "declined" at bounding box center [345, 239] width 80 height 19
click at [354, 240] on div "declined" at bounding box center [345, 239] width 80 height 19
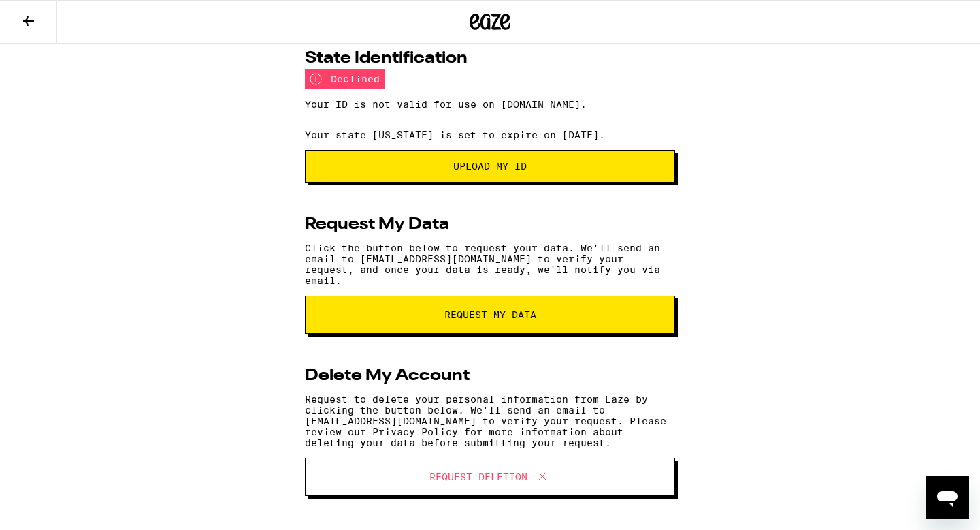
scroll to position [167, 0]
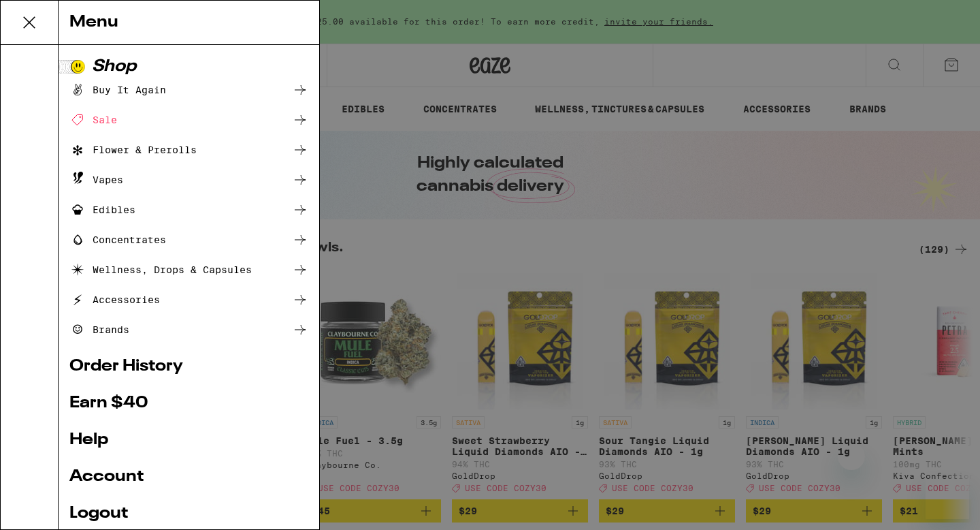
click at [98, 505] on link "Logout" at bounding box center [188, 513] width 239 height 16
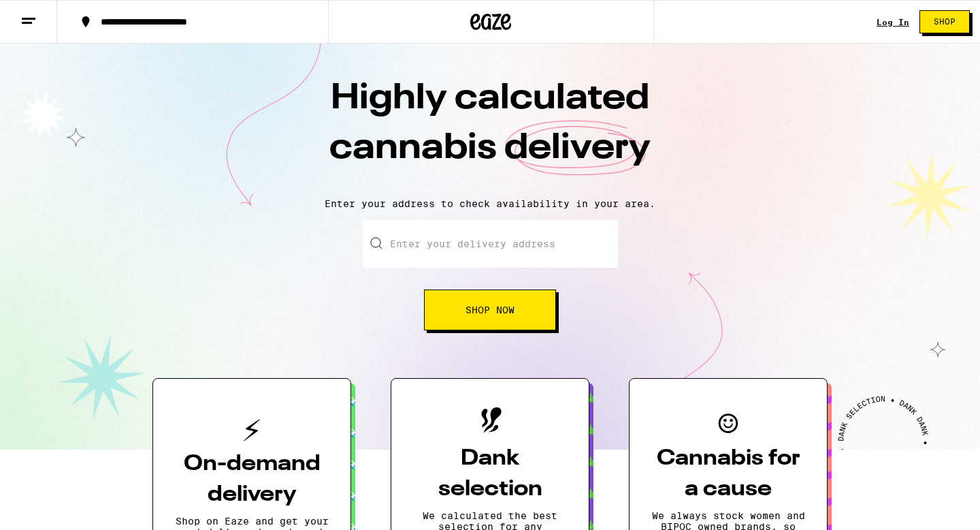
click at [891, 12] on div "Log In Shop" at bounding box center [928, 22] width 103 height 44
click at [891, 18] on link "Log In" at bounding box center [893, 22] width 33 height 9
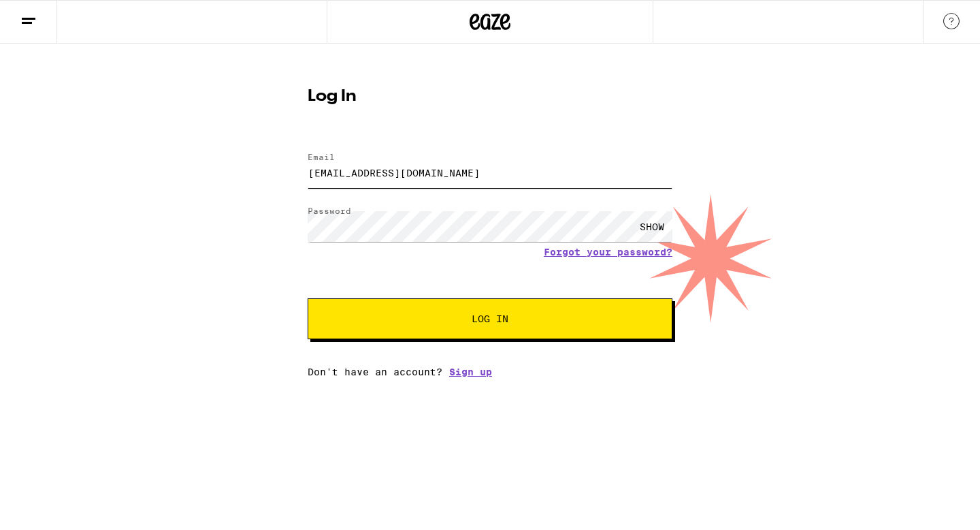
click at [455, 183] on input "[EMAIL_ADDRESS][DOMAIN_NAME]" at bounding box center [490, 172] width 365 height 31
click at [385, 171] on input "[EMAIL_ADDRESS][DOMAIN_NAME]" at bounding box center [490, 172] width 365 height 31
click at [387, 173] on input "[EMAIL_ADDRESS][DOMAIN_NAME]" at bounding box center [490, 172] width 365 height 31
type input "[EMAIL_ADDRESS][DOMAIN_NAME]"
click at [302, 202] on div "Log In Email Email [EMAIL_ADDRESS][DOMAIN_NAME] Password Password SHOW Forgot y…" at bounding box center [490, 228] width 392 height 300
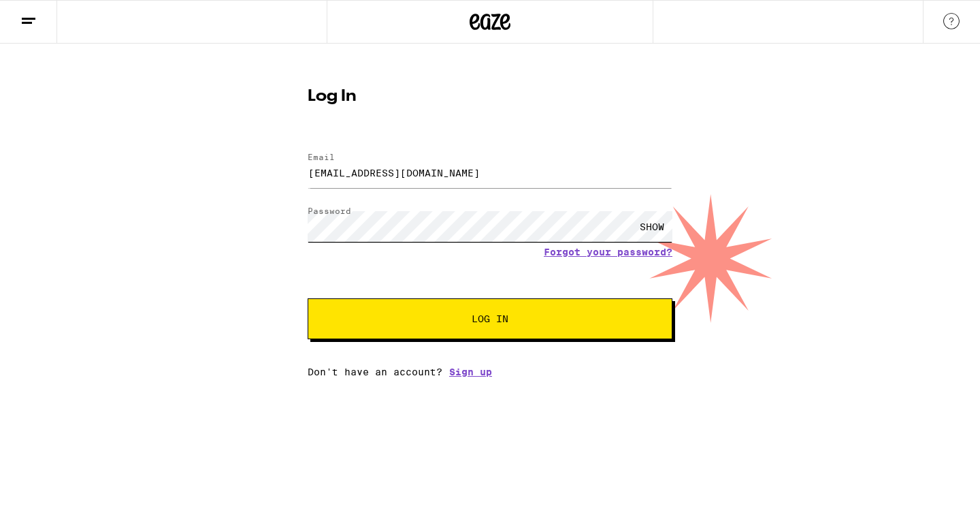
click at [308, 298] on button "Log In" at bounding box center [490, 318] width 365 height 41
